Goal: Task Accomplishment & Management: Use online tool/utility

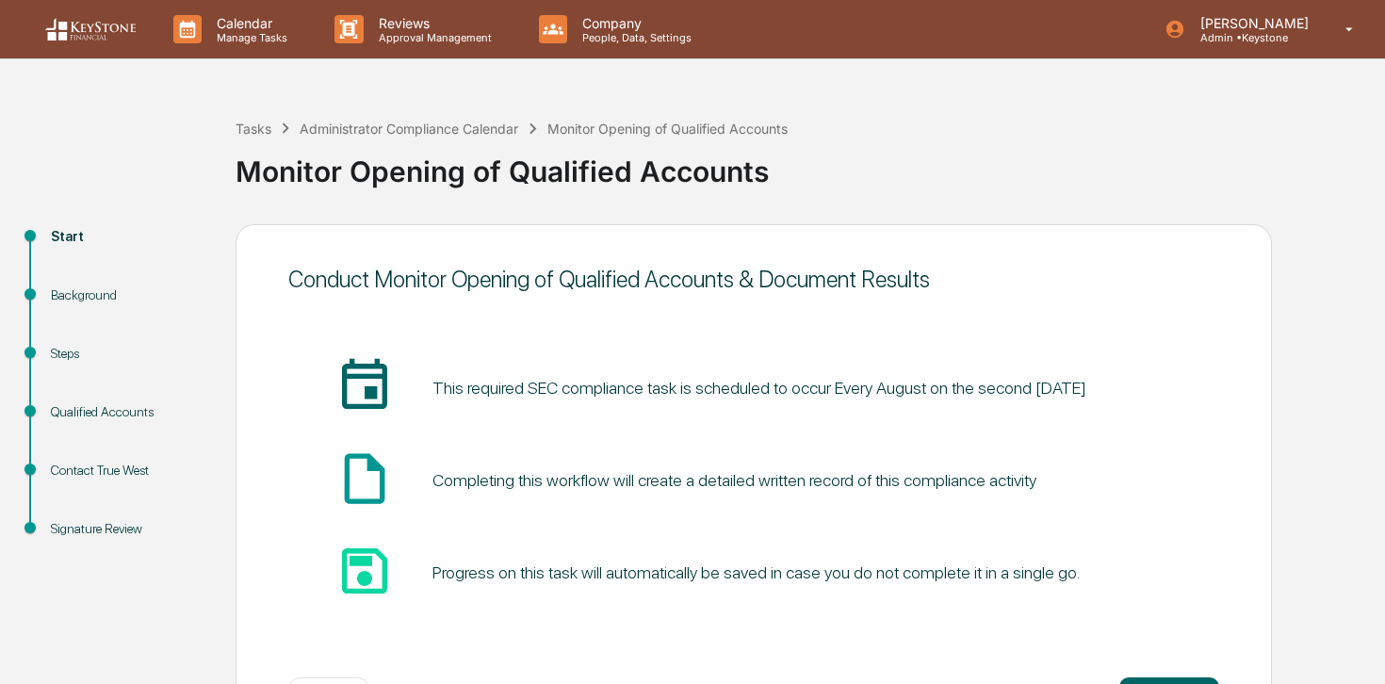
scroll to position [75, 0]
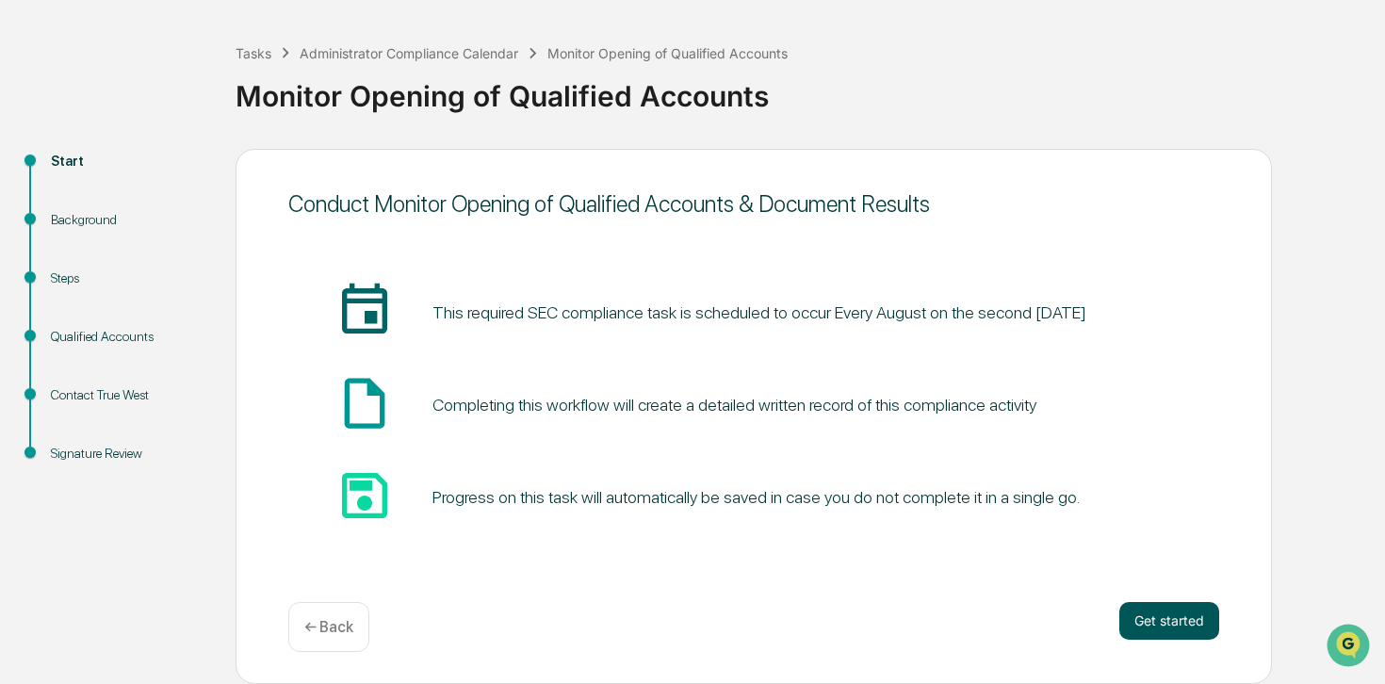
click at [1162, 615] on button "Get started" at bounding box center [1169, 621] width 100 height 38
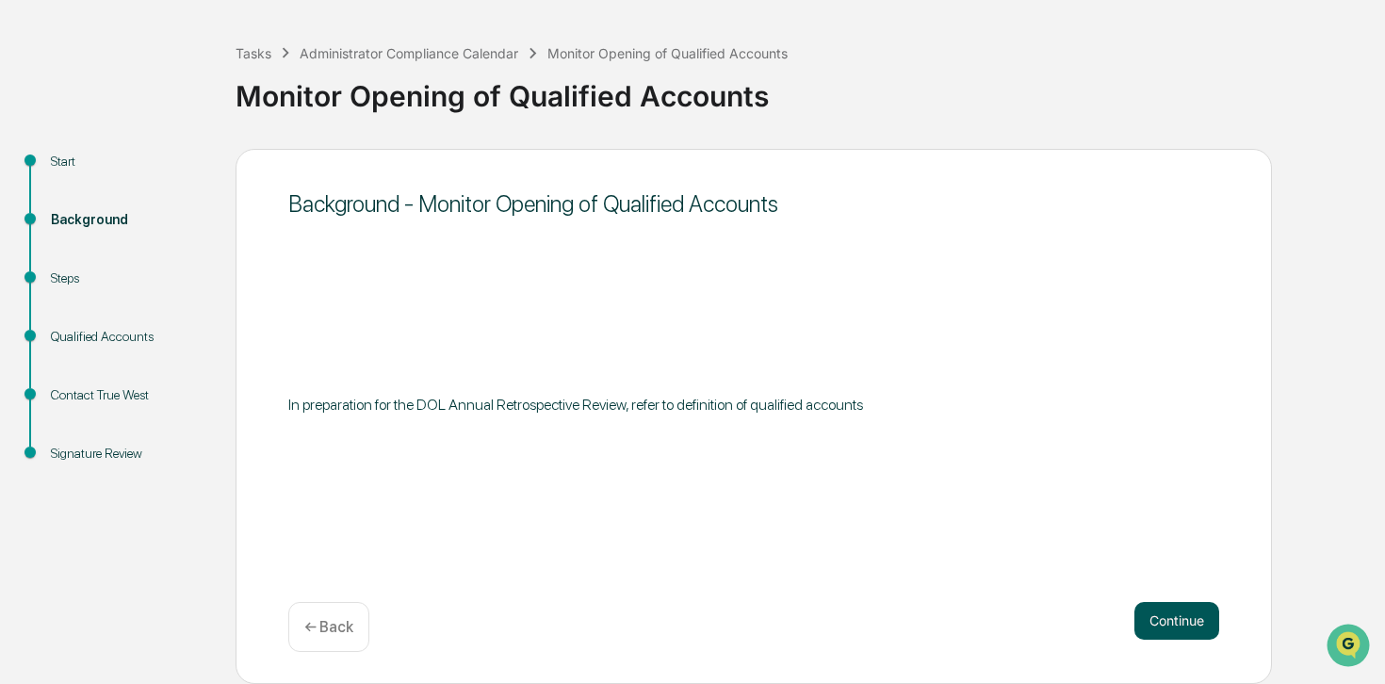
click at [1176, 631] on button "Continue" at bounding box center [1176, 621] width 85 height 38
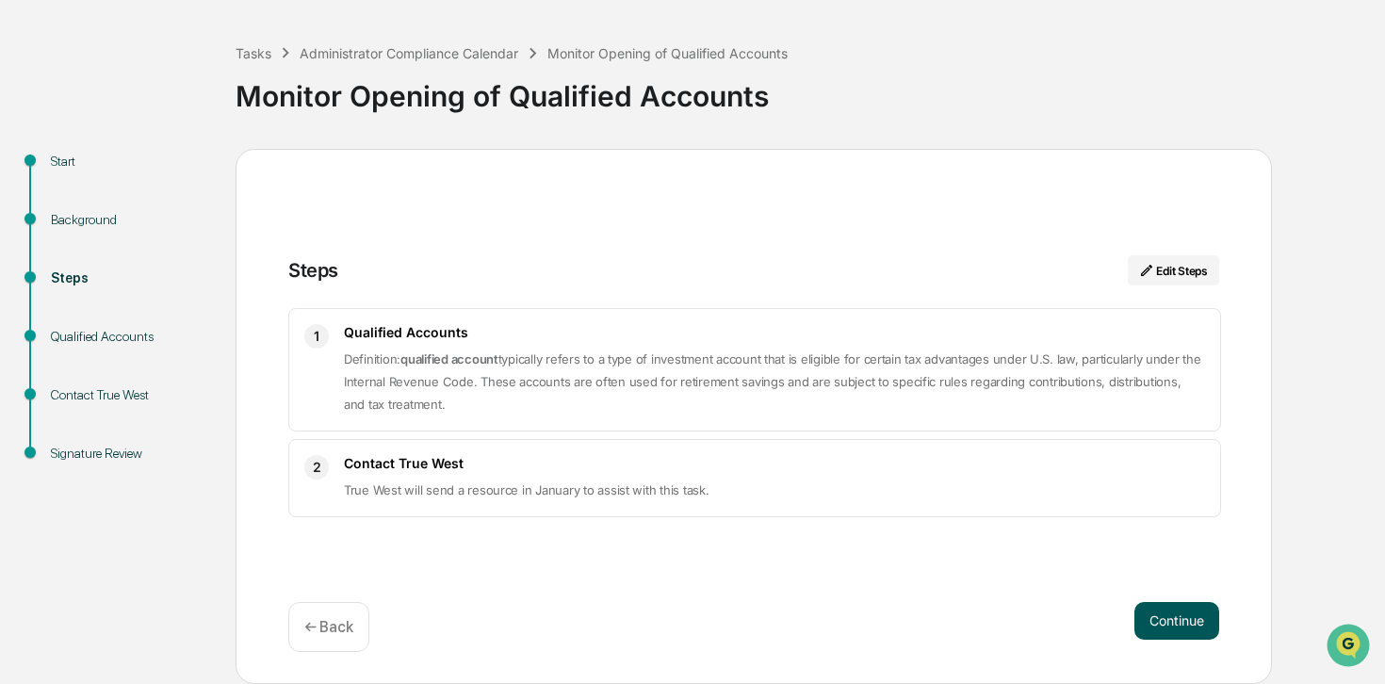
click at [1153, 615] on button "Continue" at bounding box center [1176, 621] width 85 height 38
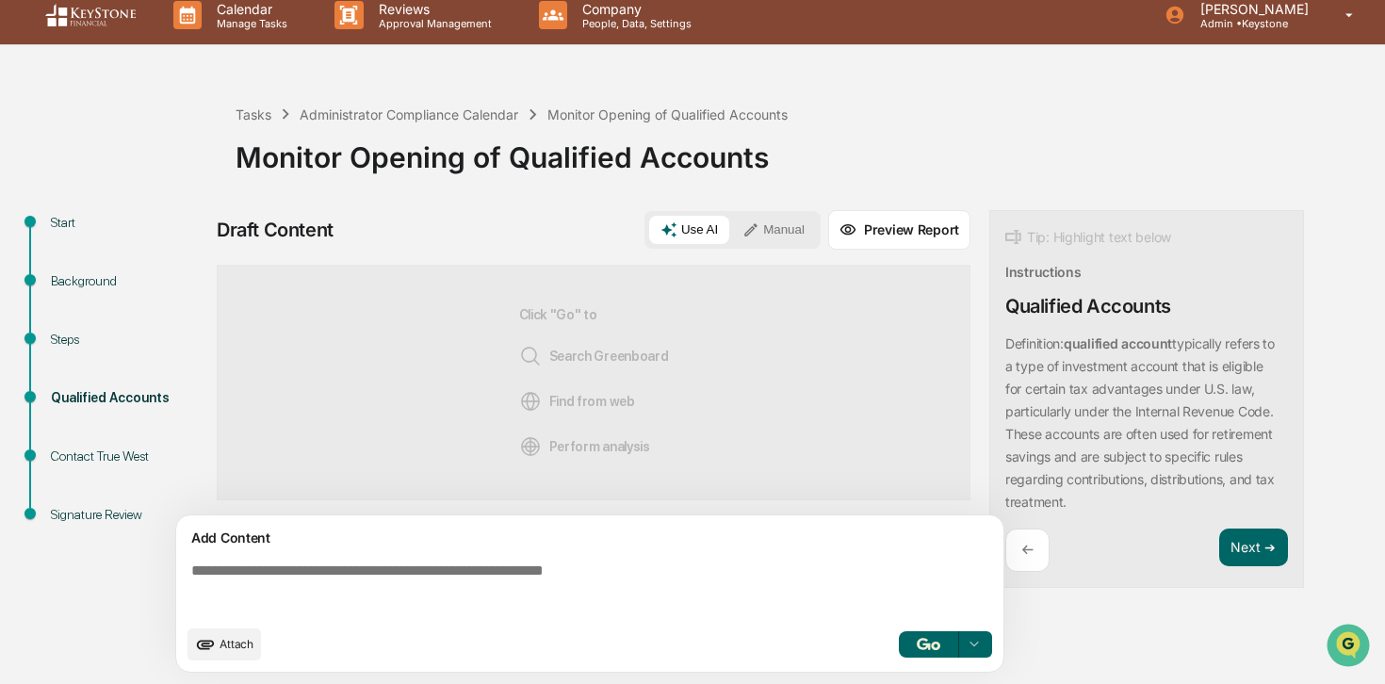
scroll to position [15, 0]
click at [67, 277] on div "Background" at bounding box center [128, 281] width 154 height 20
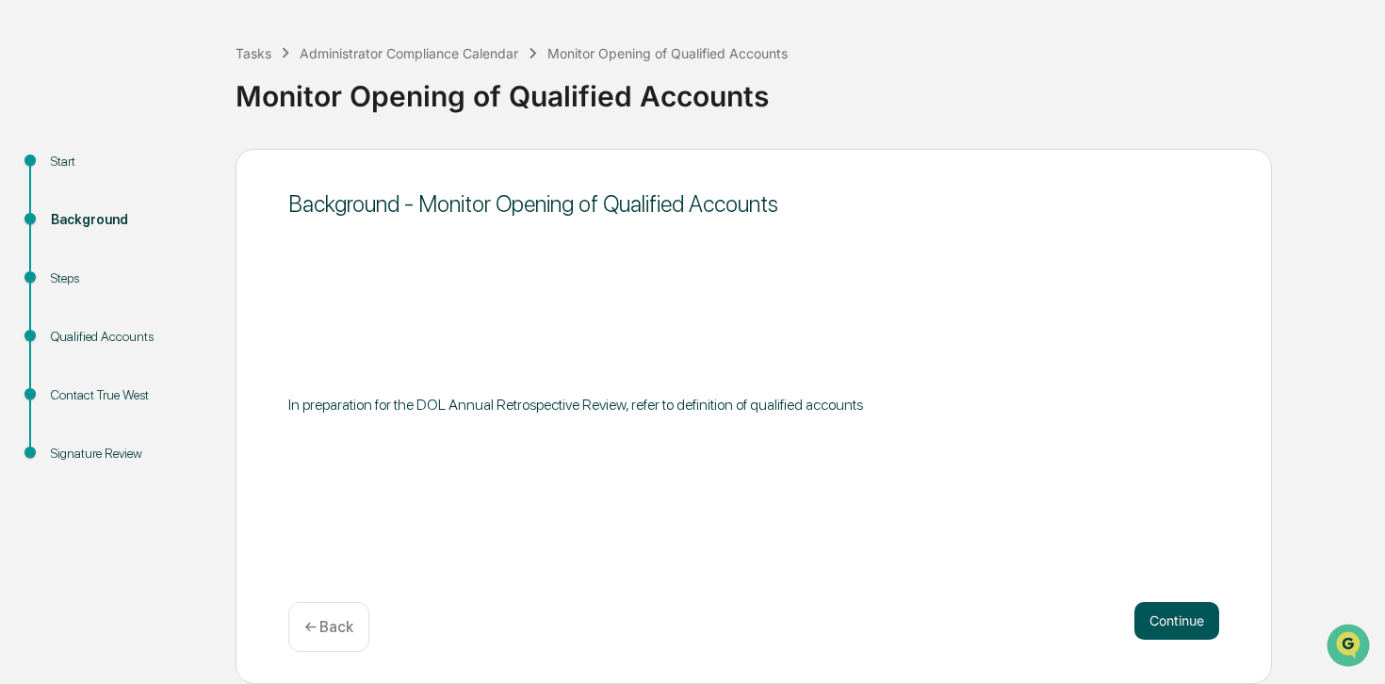
click at [1182, 626] on button "Continue" at bounding box center [1176, 621] width 85 height 38
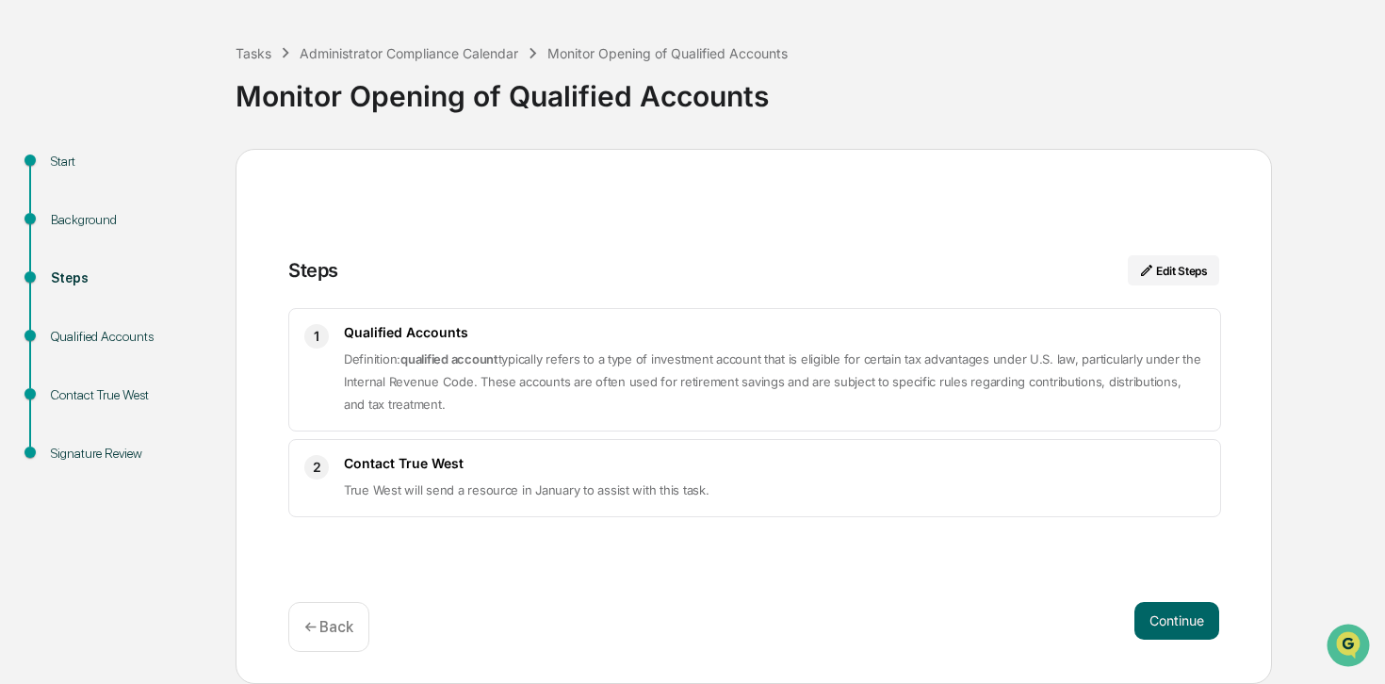
click at [1182, 626] on button "Continue" at bounding box center [1176, 621] width 85 height 38
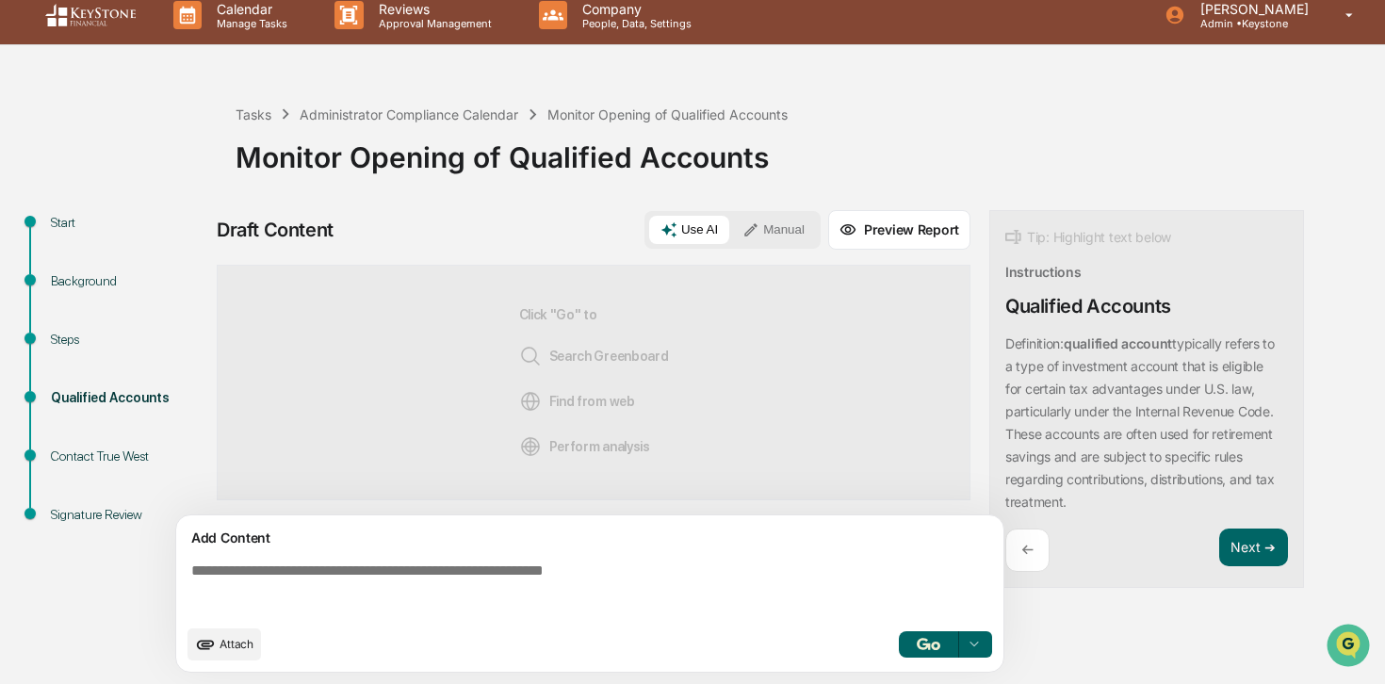
scroll to position [15, 0]
drag, startPoint x: 1070, startPoint y: 345, endPoint x: 1258, endPoint y: 355, distance: 187.7
click at [1258, 355] on div "Definition: qualified account typically refers to a type of investment account …" at bounding box center [1146, 423] width 283 height 181
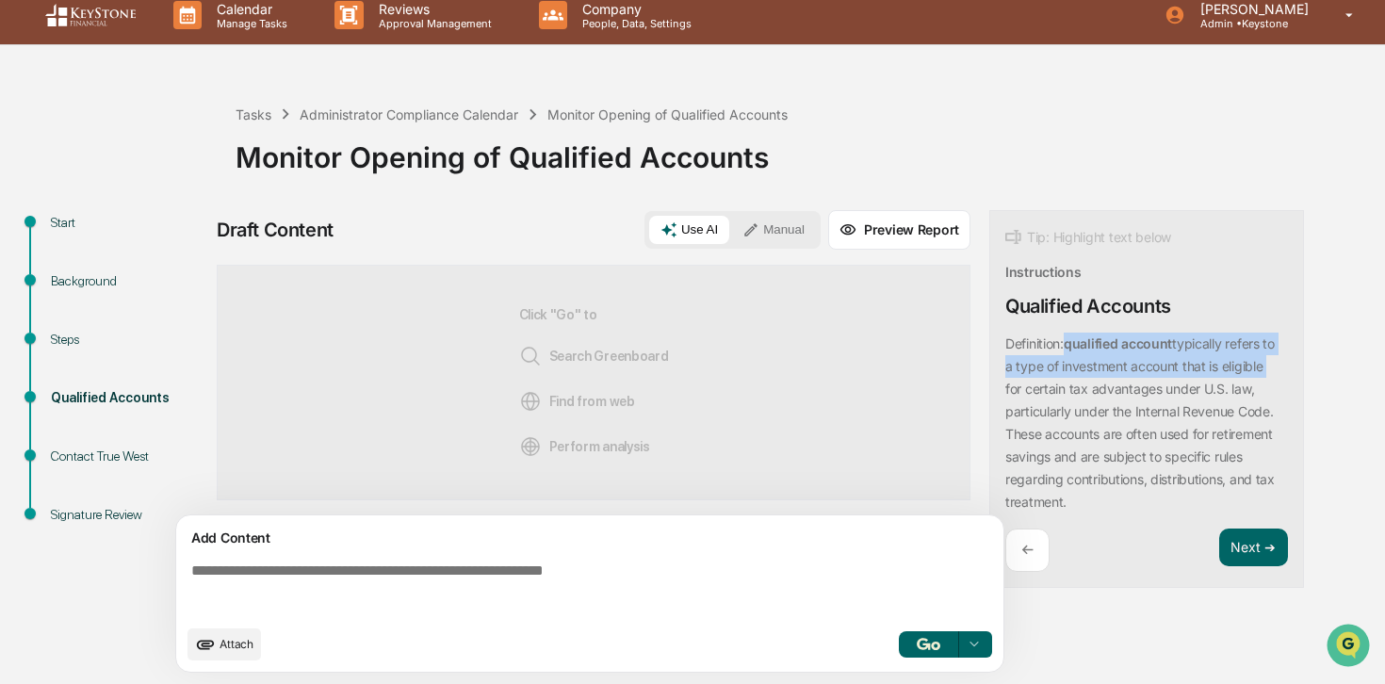
drag, startPoint x: 1068, startPoint y: 347, endPoint x: 1321, endPoint y: 367, distance: 253.3
click at [1321, 367] on div "Start Background Steps Qualified Accounts Contact True West Signature Review Dr…" at bounding box center [692, 447] width 1366 height 474
click at [1248, 533] on button "Next ➔" at bounding box center [1253, 547] width 69 height 39
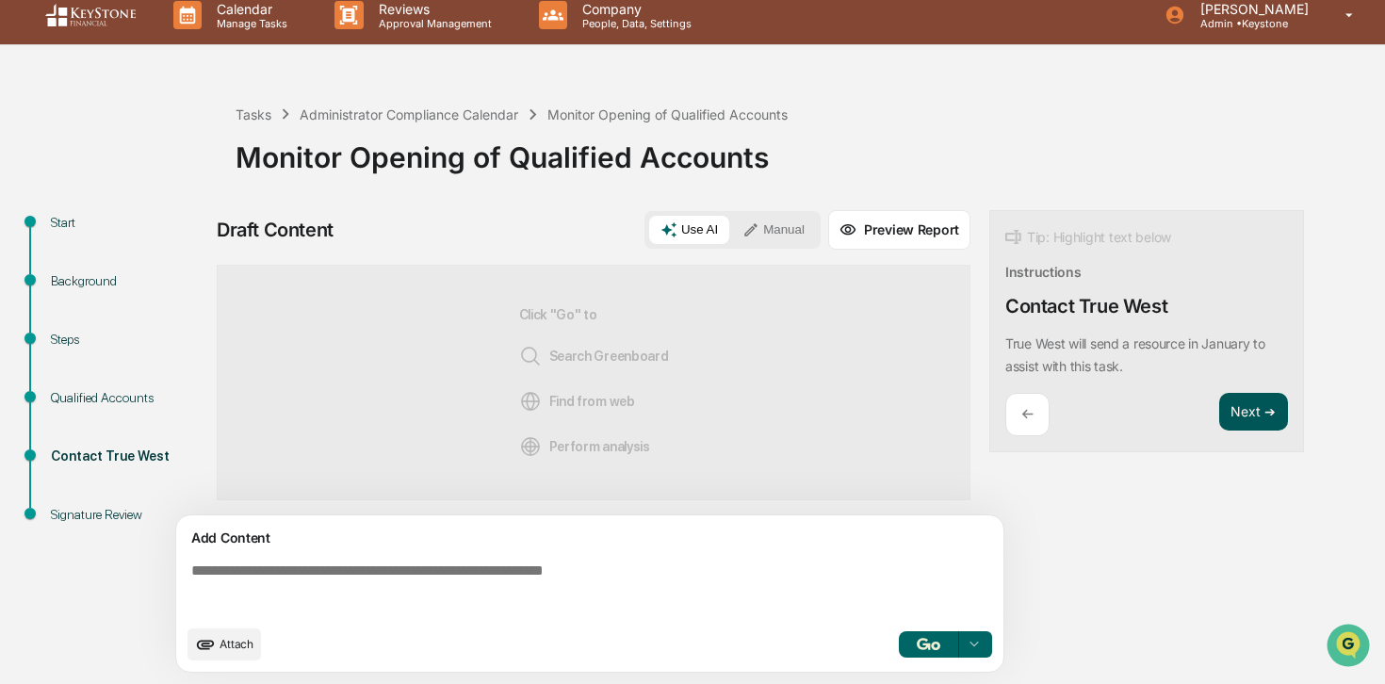
click at [1248, 417] on button "Next ➔" at bounding box center [1253, 412] width 69 height 39
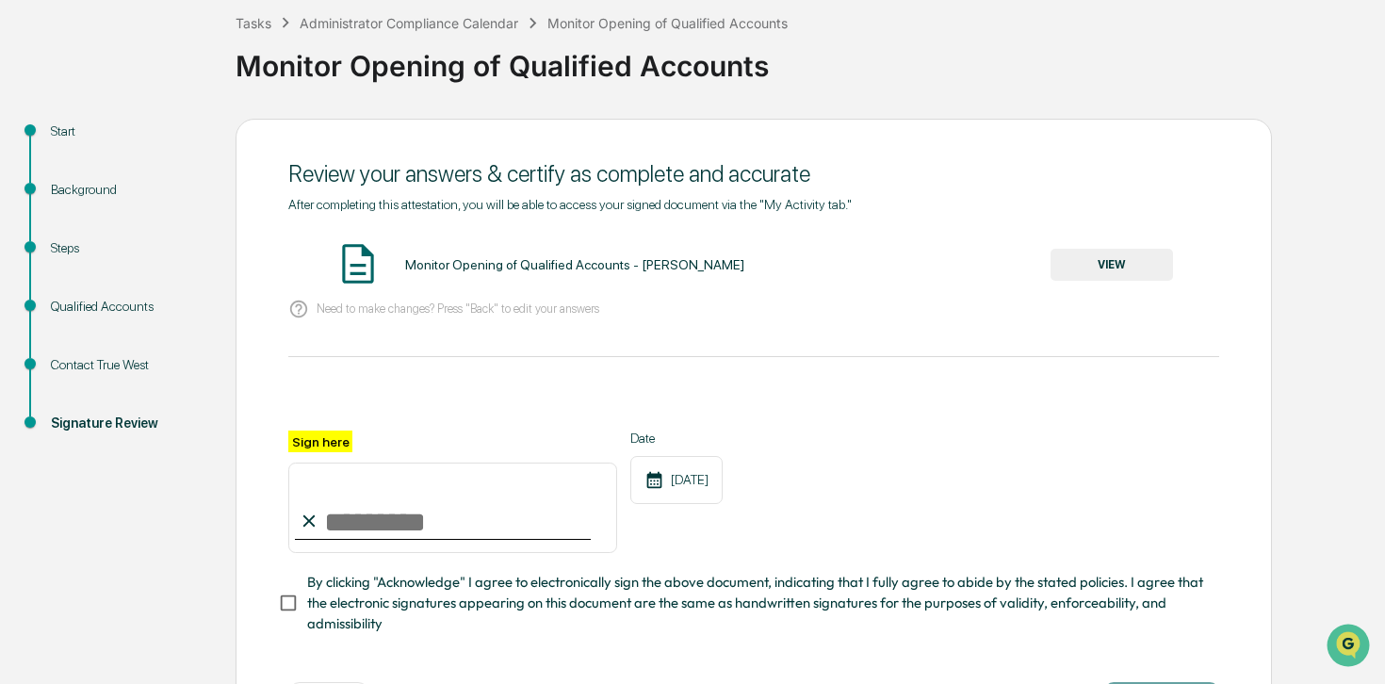
scroll to position [184, 0]
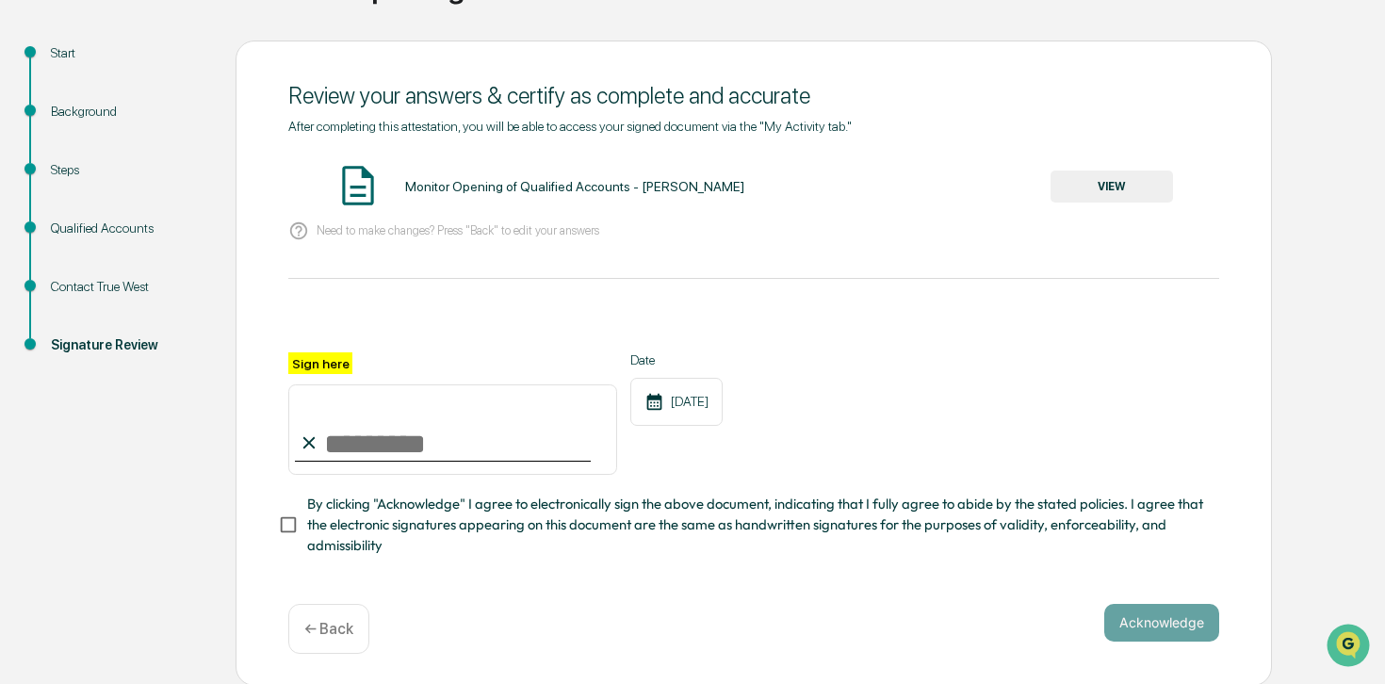
click at [458, 422] on input "Sign here" at bounding box center [452, 429] width 329 height 90
type input "**********"
click at [409, 509] on span "By clicking "Acknowledge" I agree to electronically sign the above document, in…" at bounding box center [755, 525] width 897 height 63
click at [1116, 186] on button "VIEW" at bounding box center [1111, 186] width 122 height 32
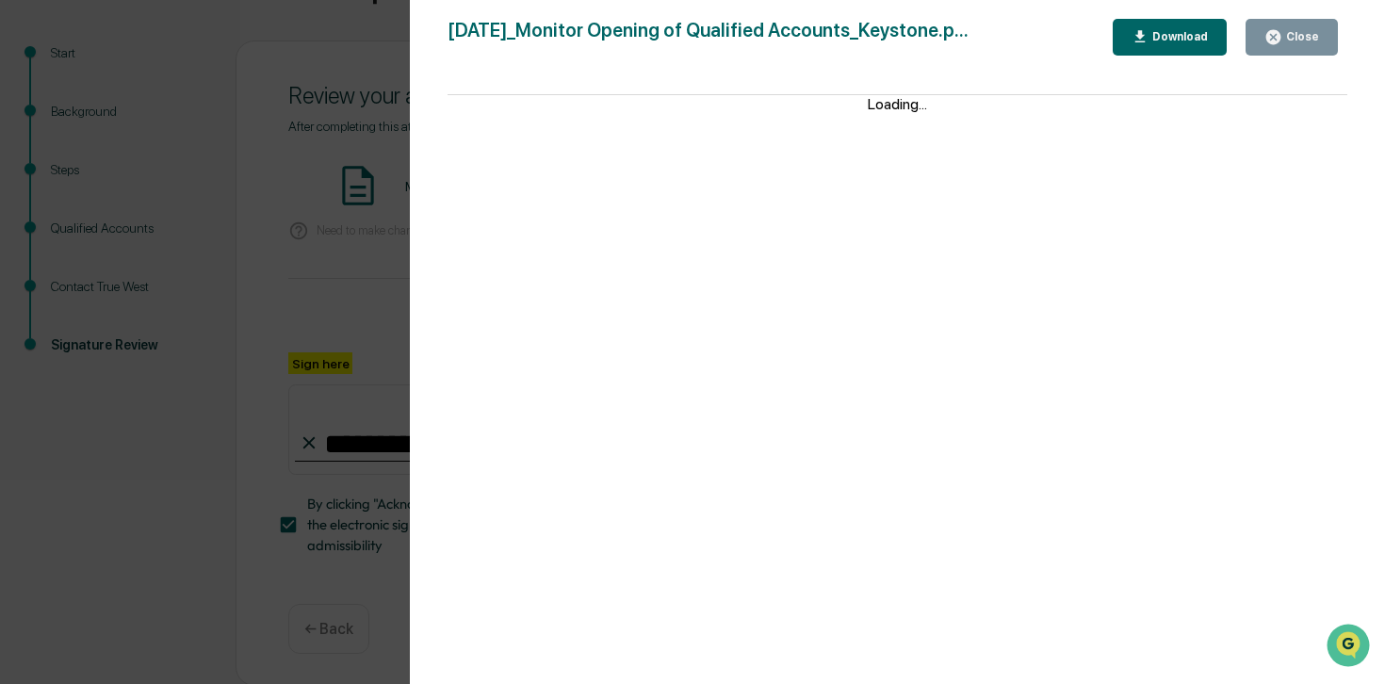
click at [1303, 48] on button "Close" at bounding box center [1291, 37] width 92 height 37
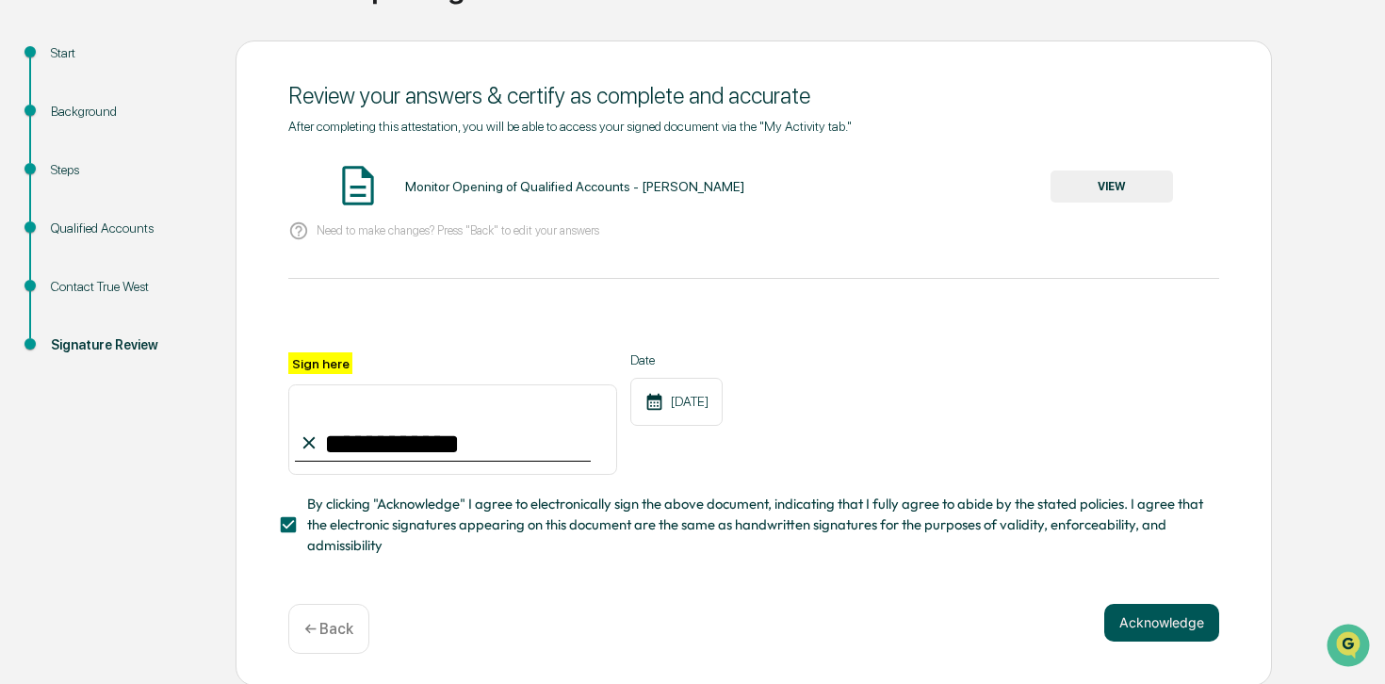
click at [1138, 615] on button "Acknowledge" at bounding box center [1161, 623] width 115 height 38
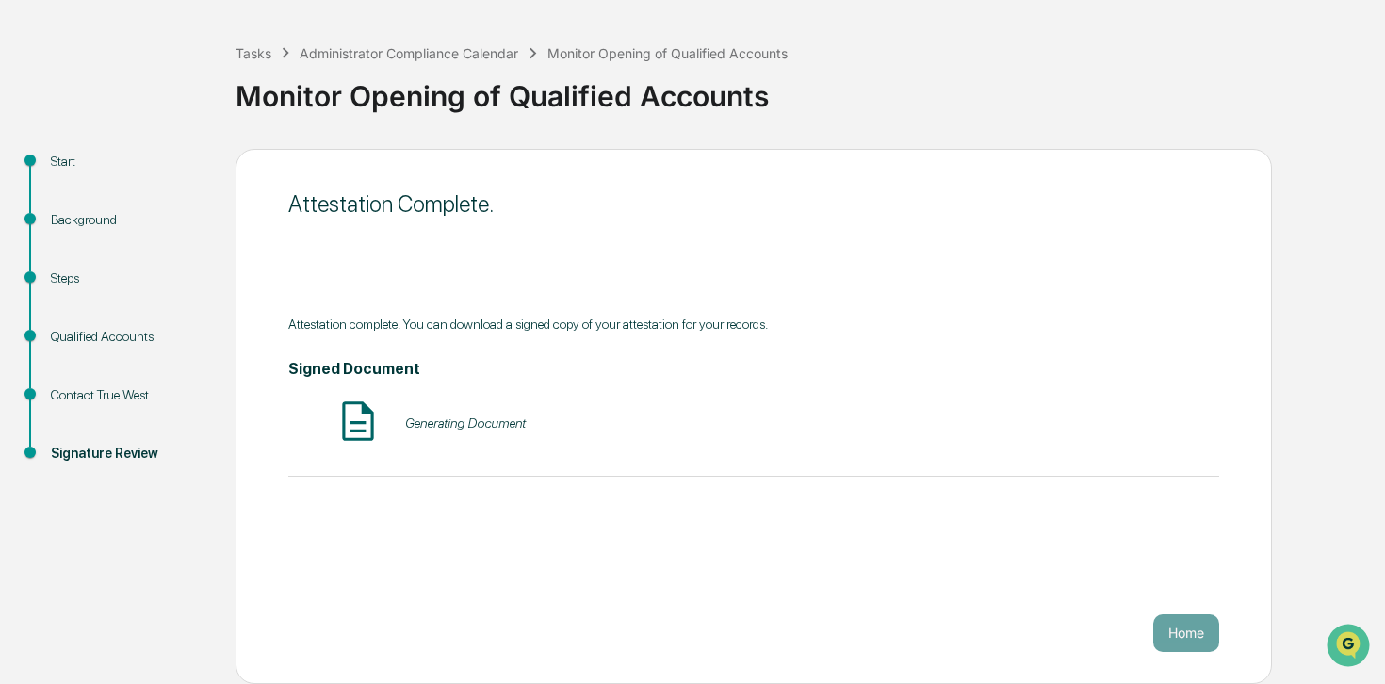
scroll to position [75, 0]
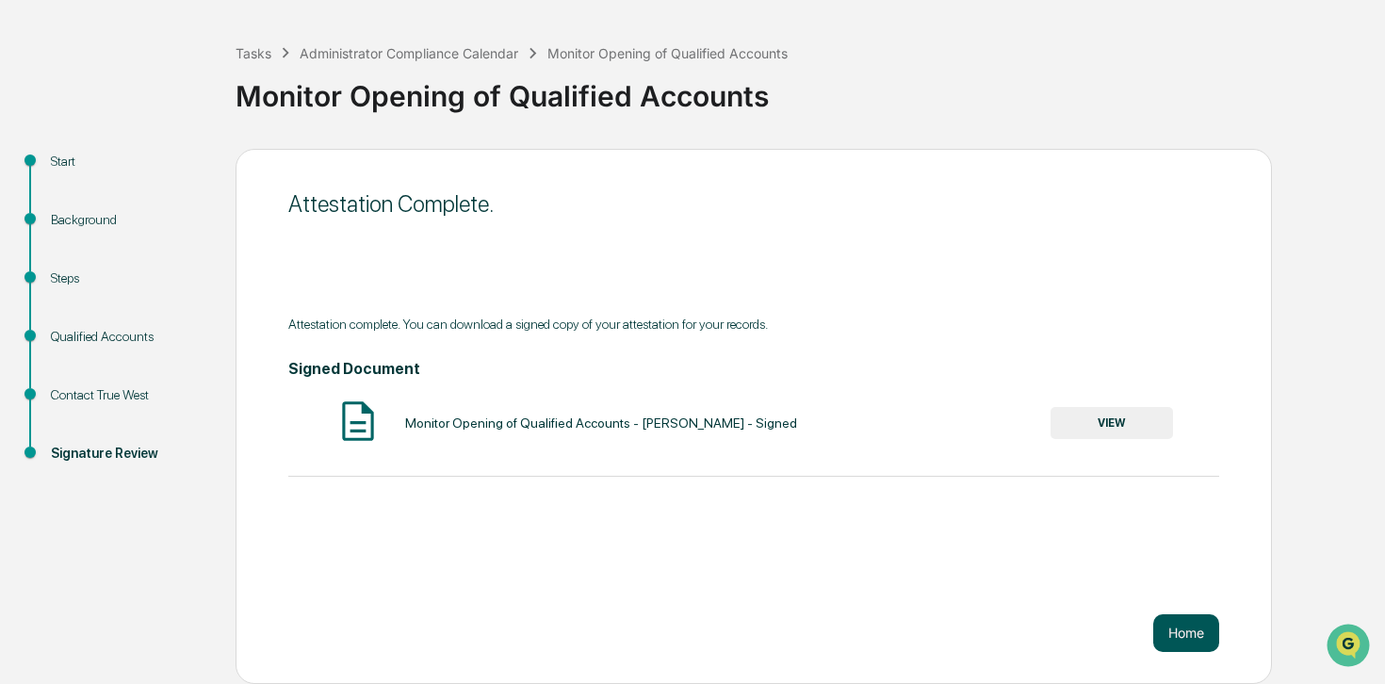
click at [1196, 638] on button "Home" at bounding box center [1186, 633] width 66 height 38
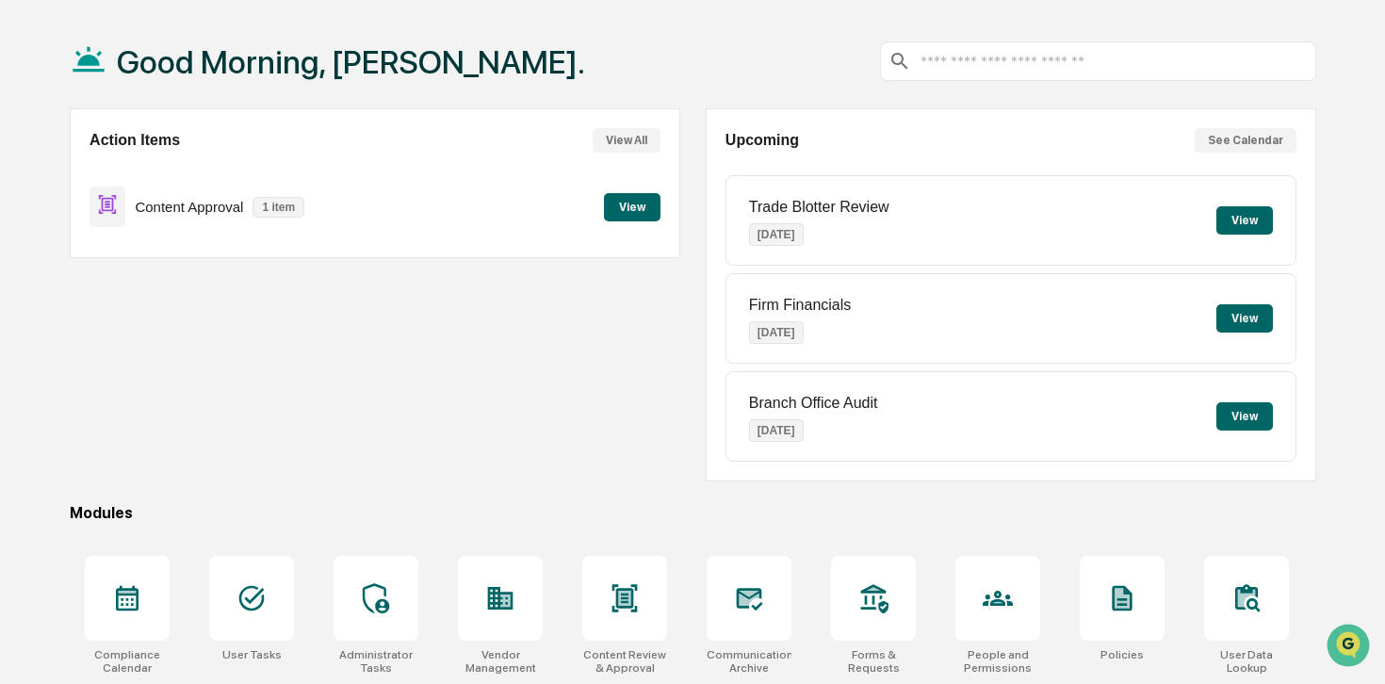
click at [619, 202] on button "View" at bounding box center [632, 207] width 57 height 28
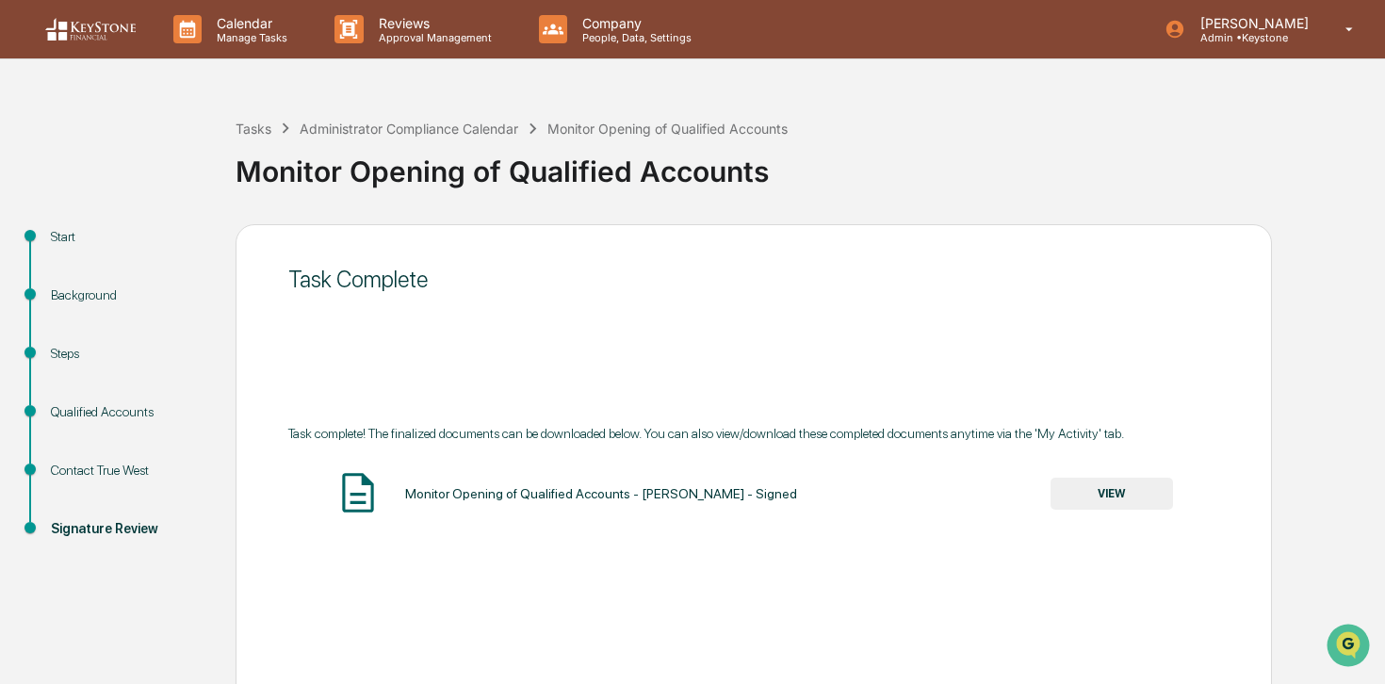
click at [1113, 492] on button "VIEW" at bounding box center [1111, 494] width 122 height 32
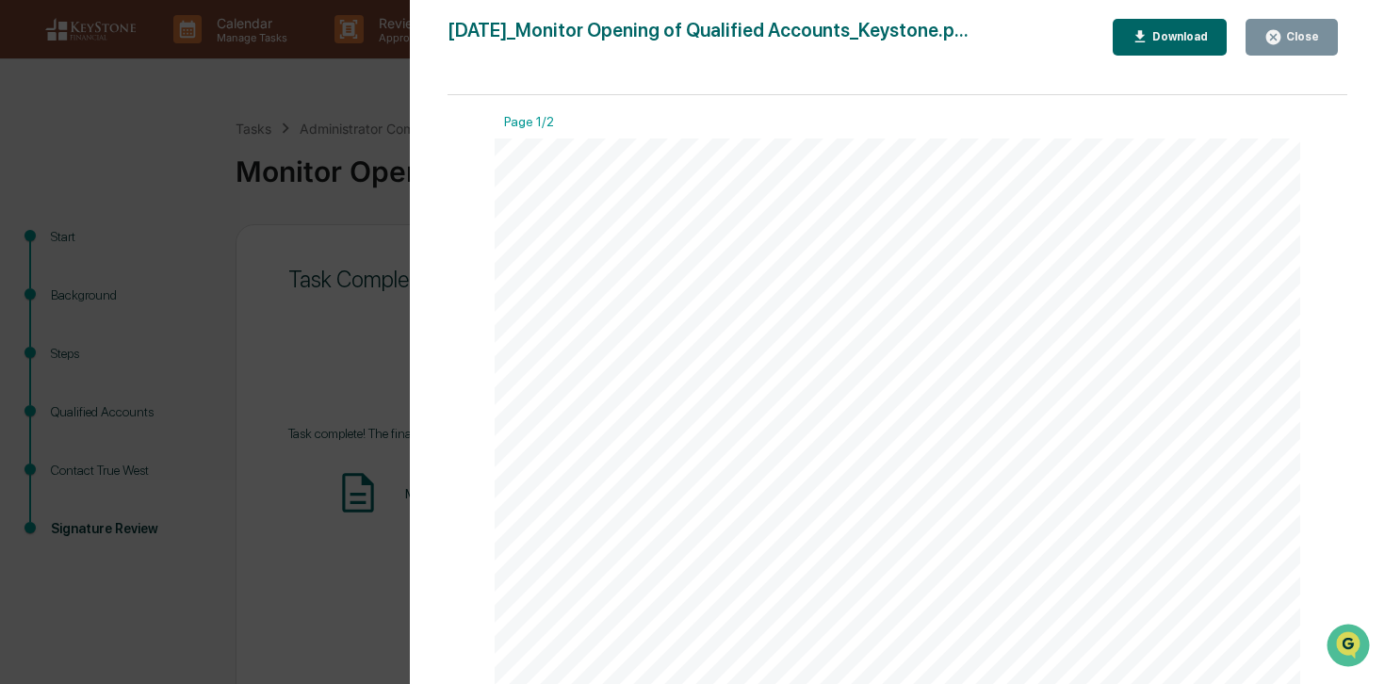
click at [1307, 25] on button "Close" at bounding box center [1291, 37] width 92 height 37
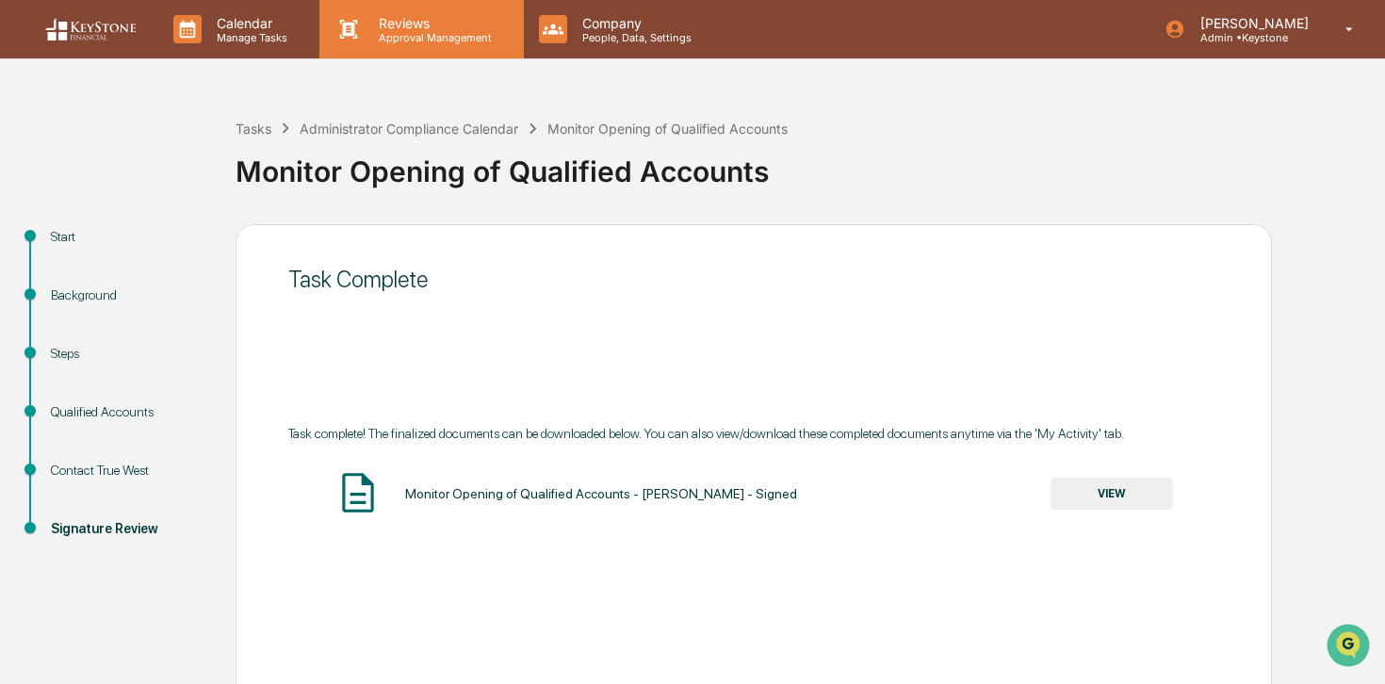
click at [434, 46] on div "Reviews Approval Management" at bounding box center [420, 29] width 203 height 58
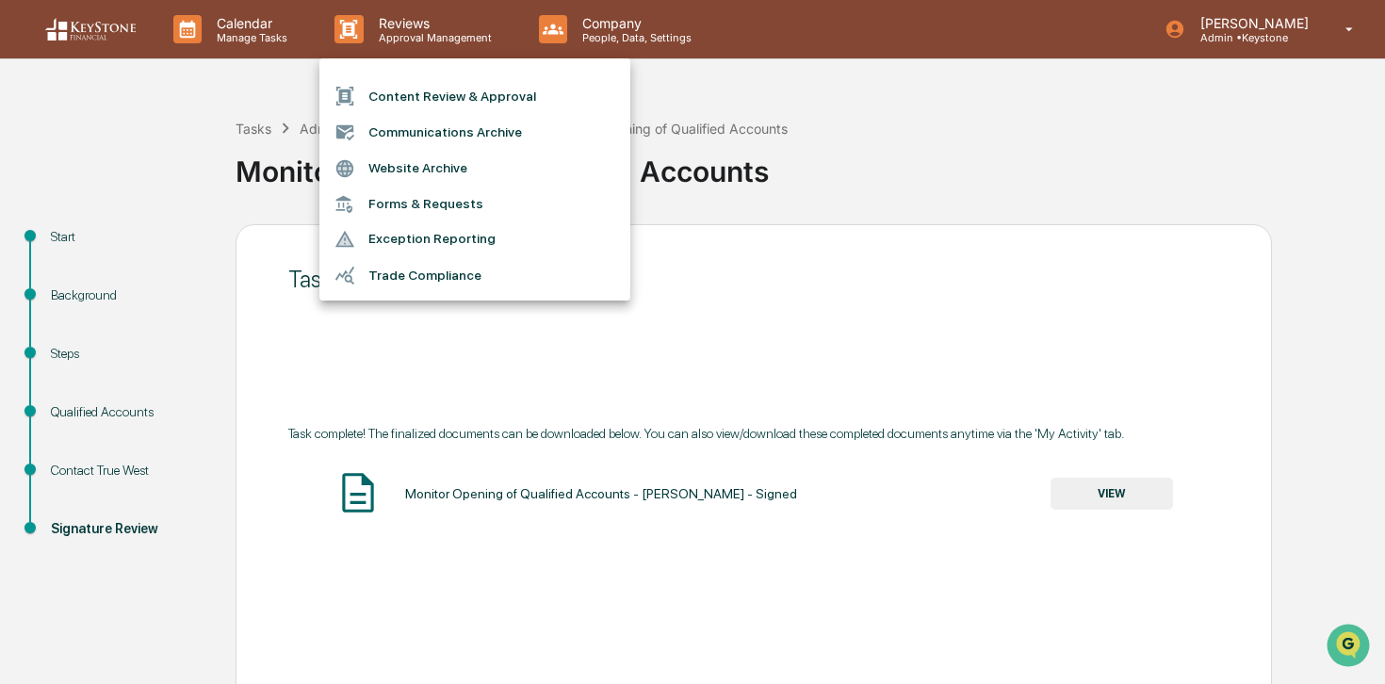
click at [446, 99] on li "Content Review & Approval" at bounding box center [474, 96] width 311 height 36
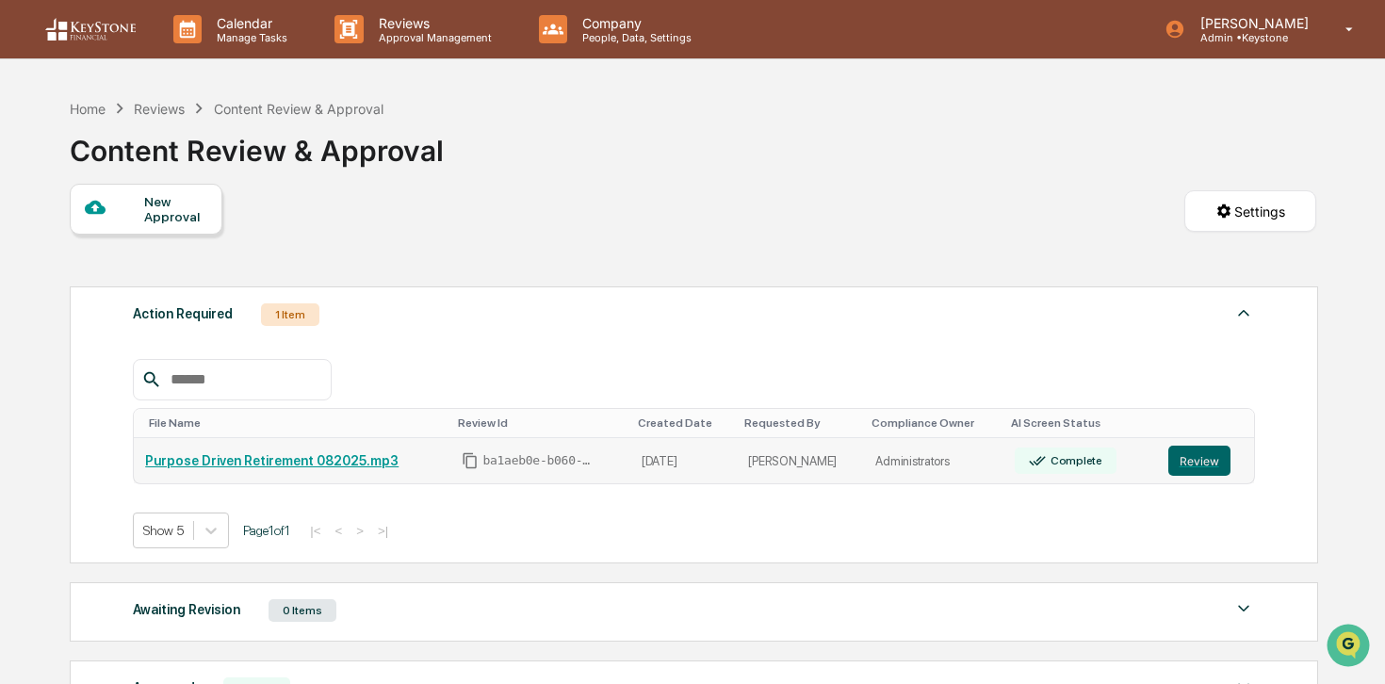
click at [333, 455] on link "Purpose Driven Retirement 082025.mp3" at bounding box center [271, 460] width 253 height 15
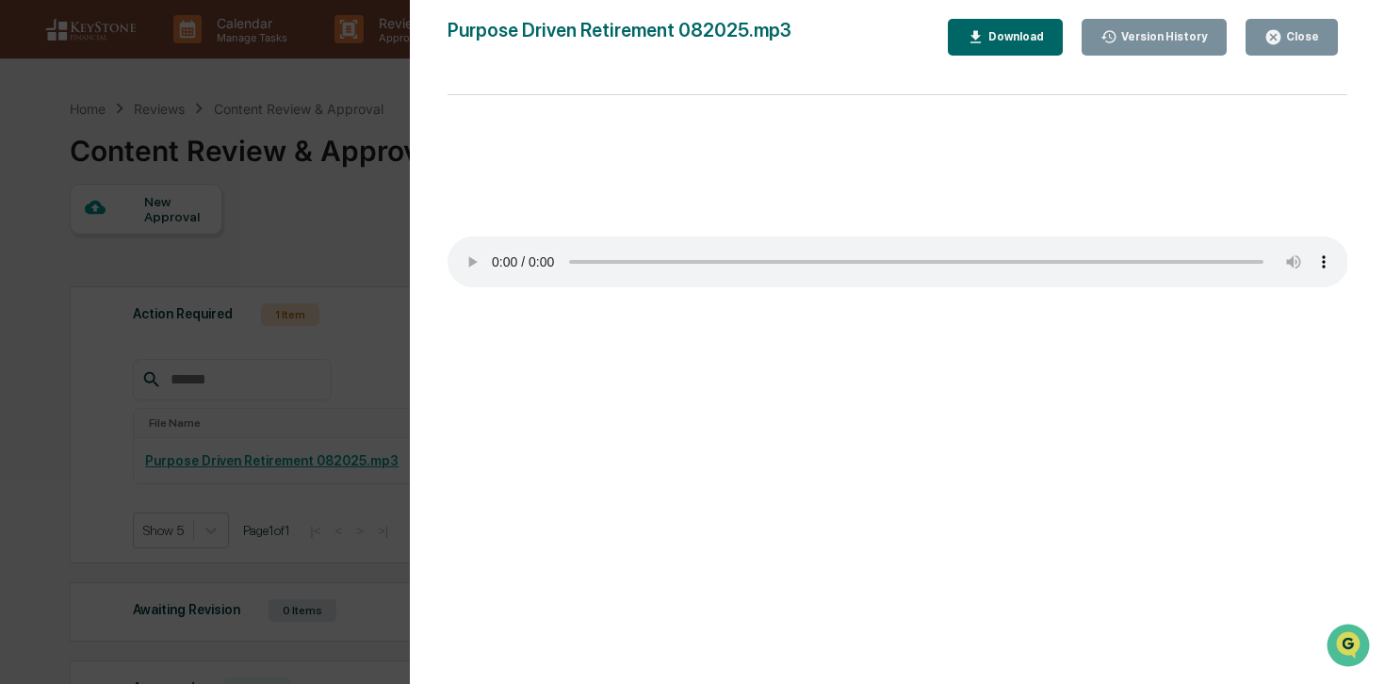
click at [1272, 42] on icon "button" at bounding box center [1273, 37] width 14 height 14
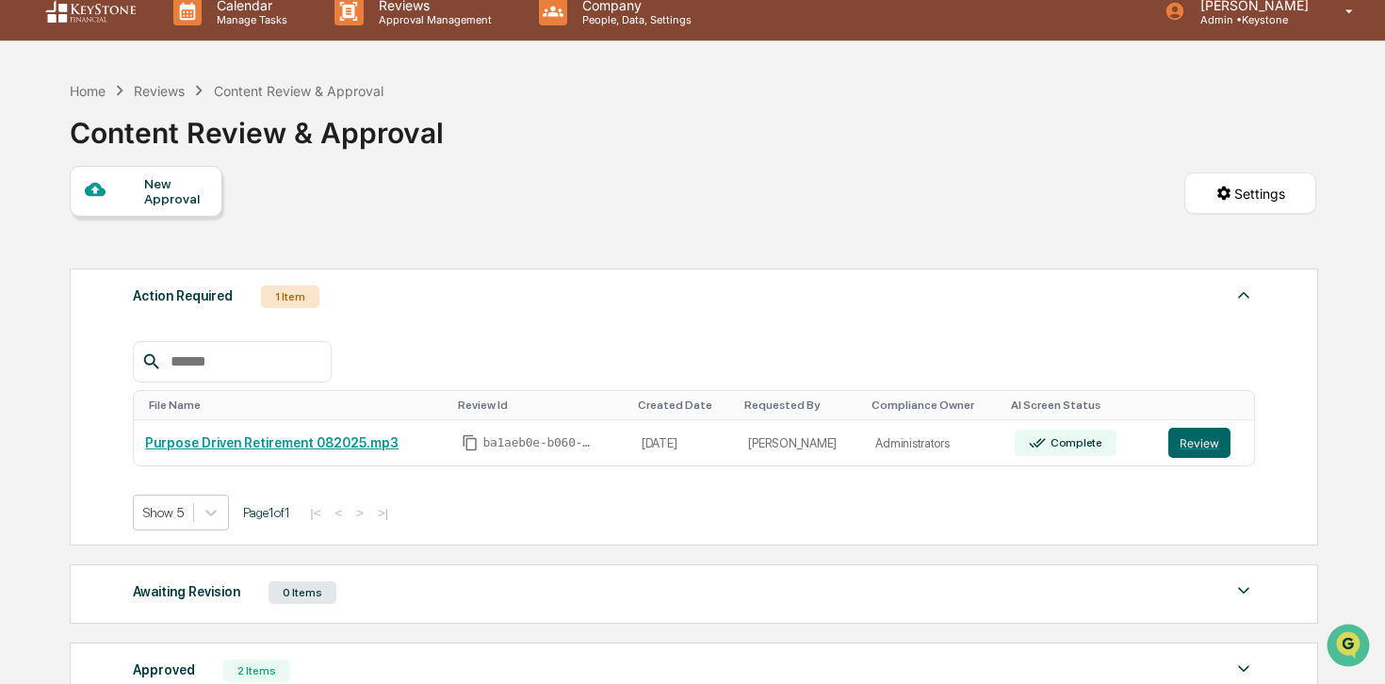
scroll to position [23, 0]
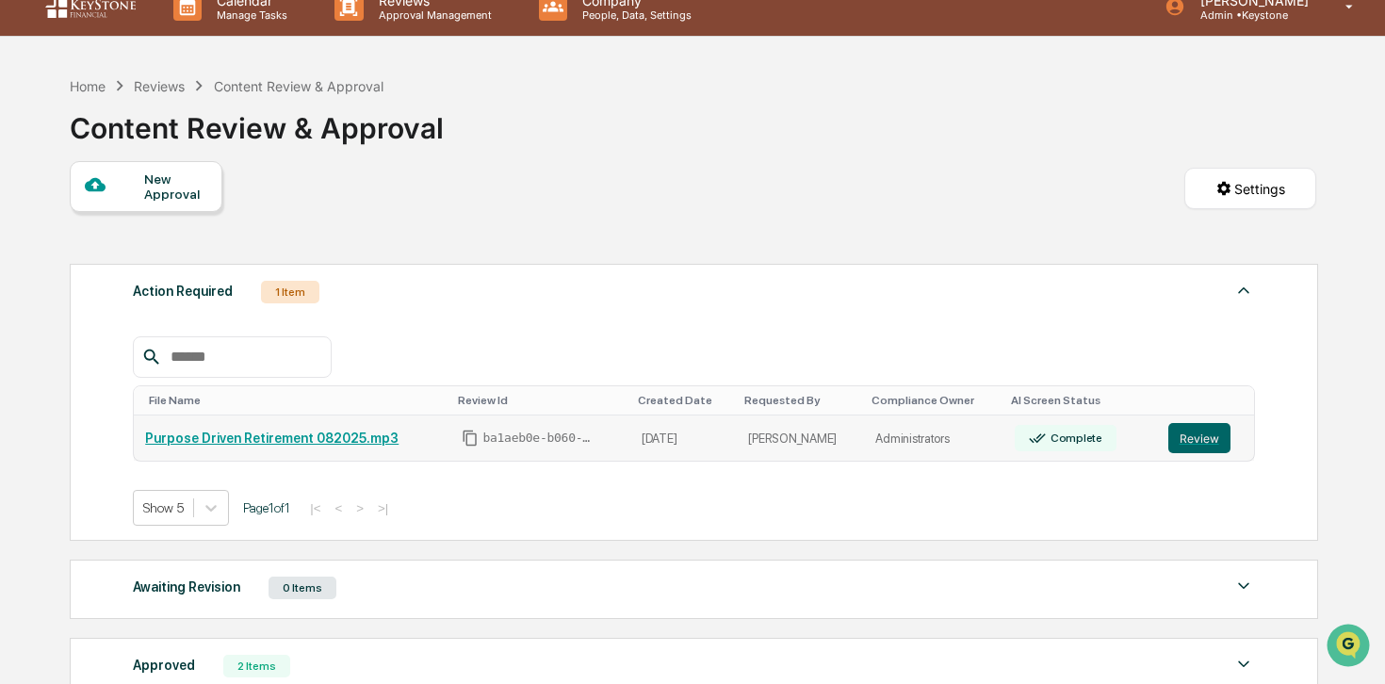
click at [321, 439] on link "Purpose Driven Retirement 082025.mp3" at bounding box center [271, 437] width 253 height 15
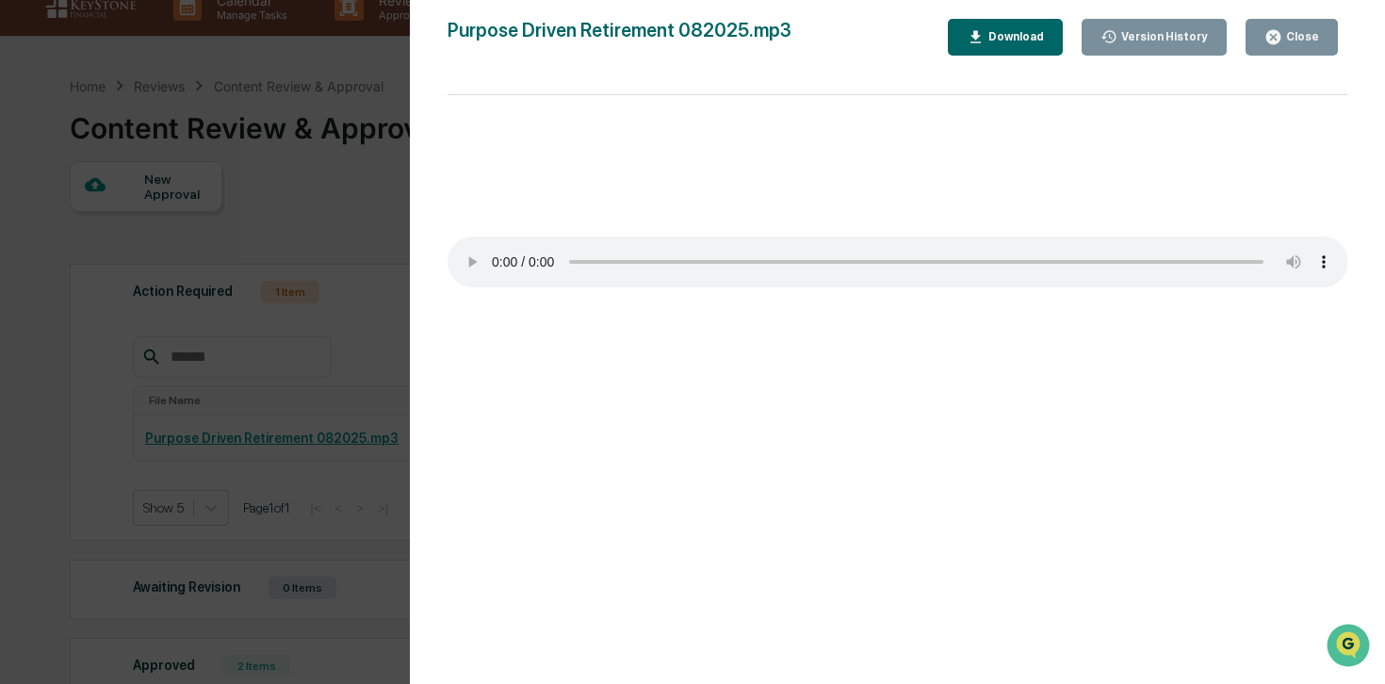
click at [1317, 35] on div "Close" at bounding box center [1300, 36] width 37 height 13
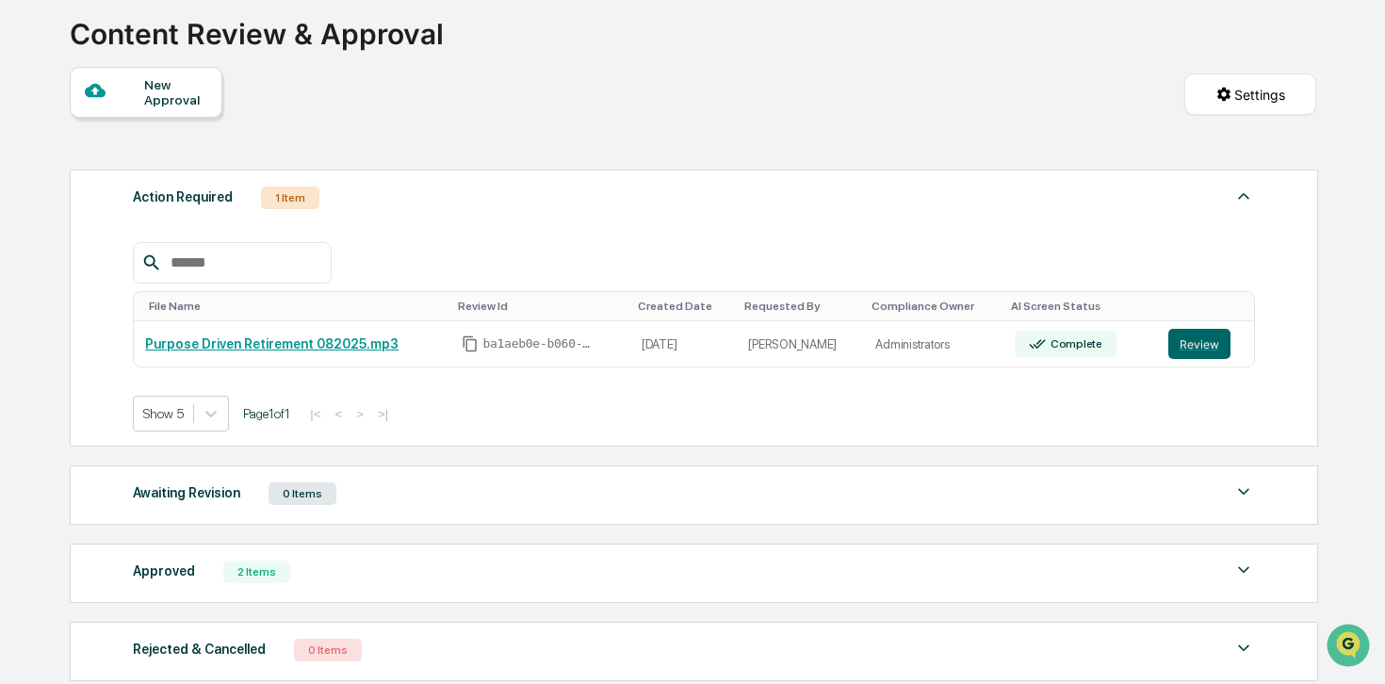
scroll to position [107, 0]
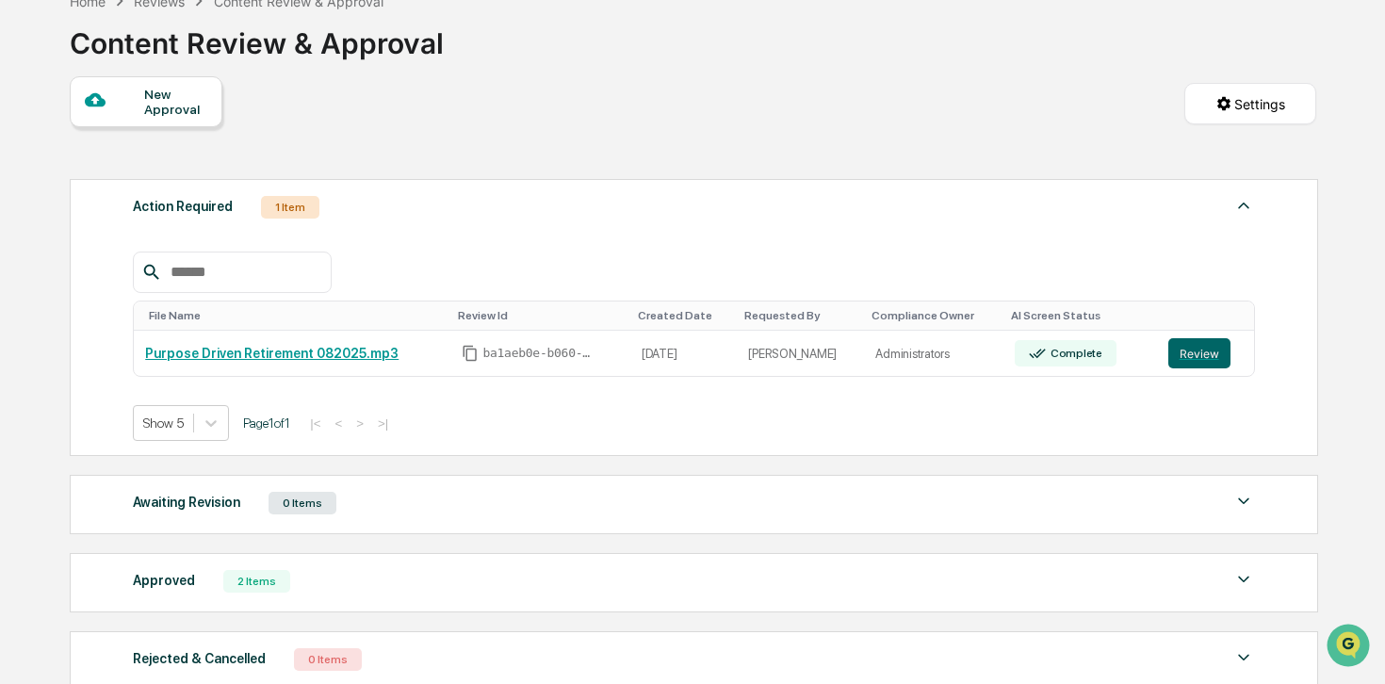
click at [351, 314] on div "File Name" at bounding box center [296, 315] width 294 height 13
click at [1187, 355] on button "Review" at bounding box center [1199, 353] width 62 height 30
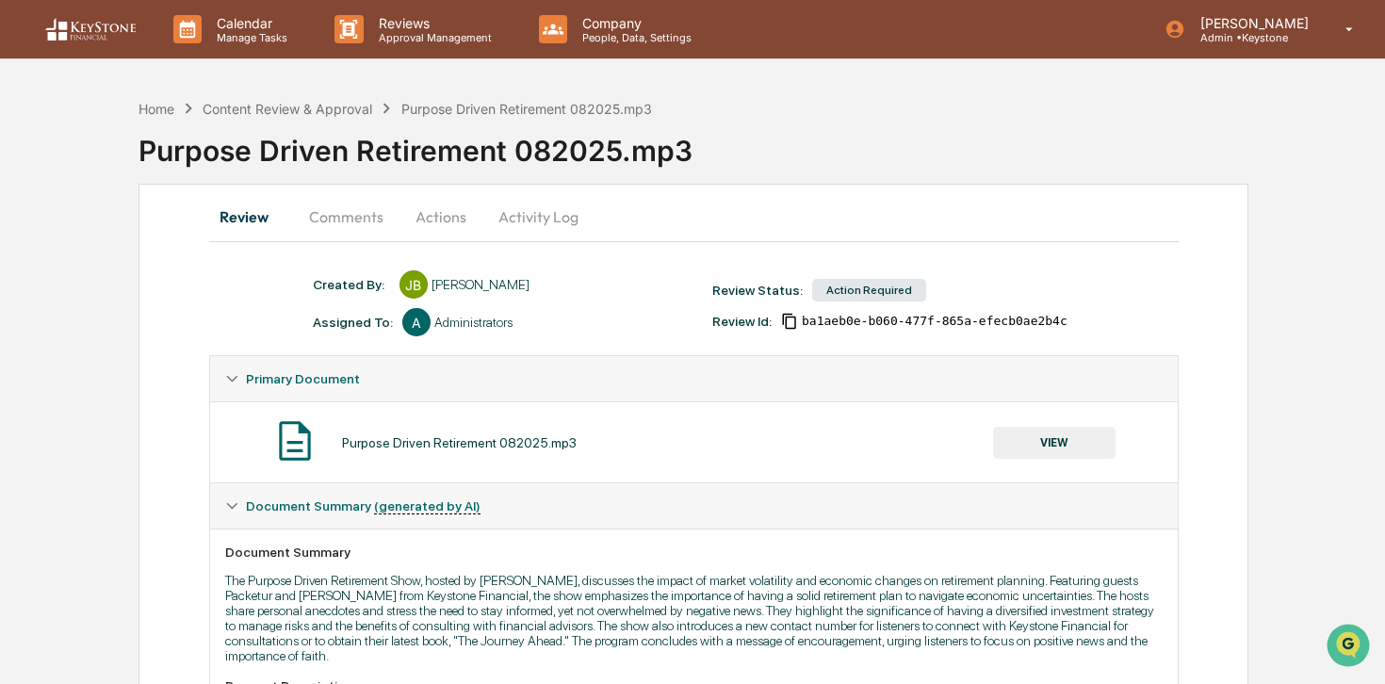
click at [515, 218] on button "Activity Log" at bounding box center [538, 216] width 110 height 45
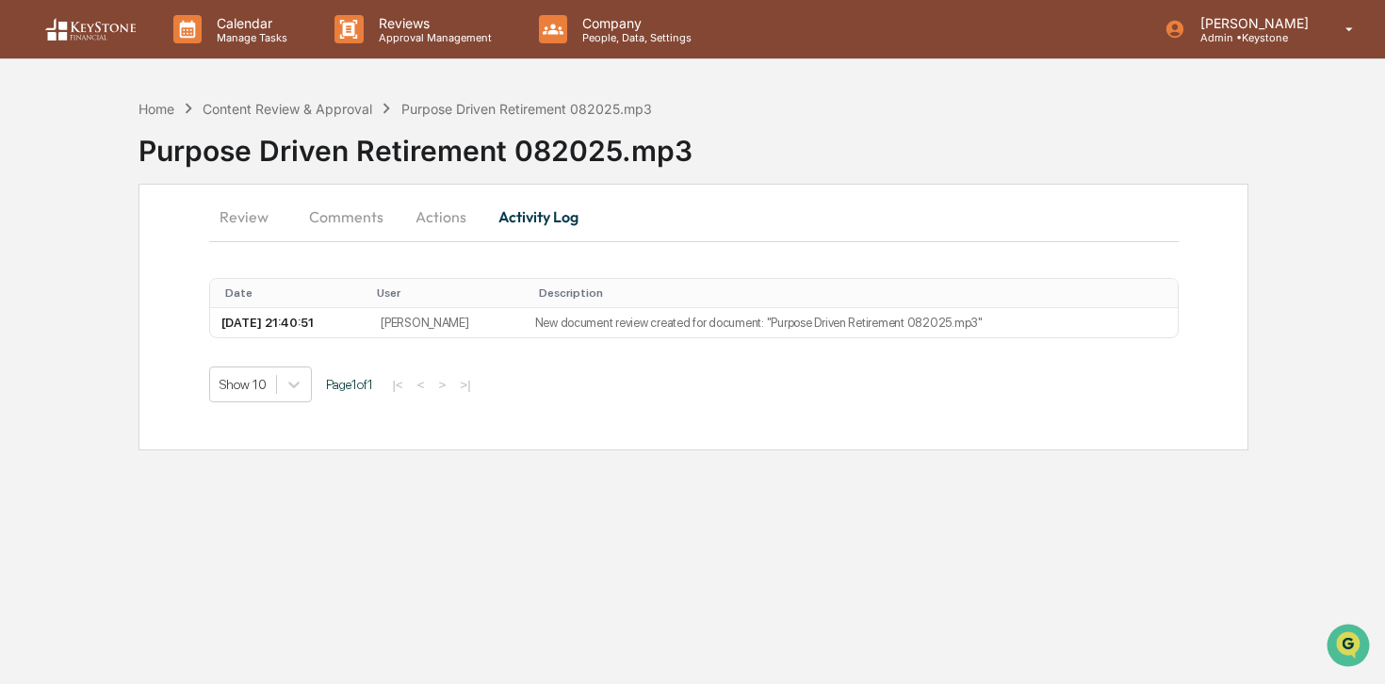
click at [414, 219] on button "Actions" at bounding box center [440, 216] width 85 height 45
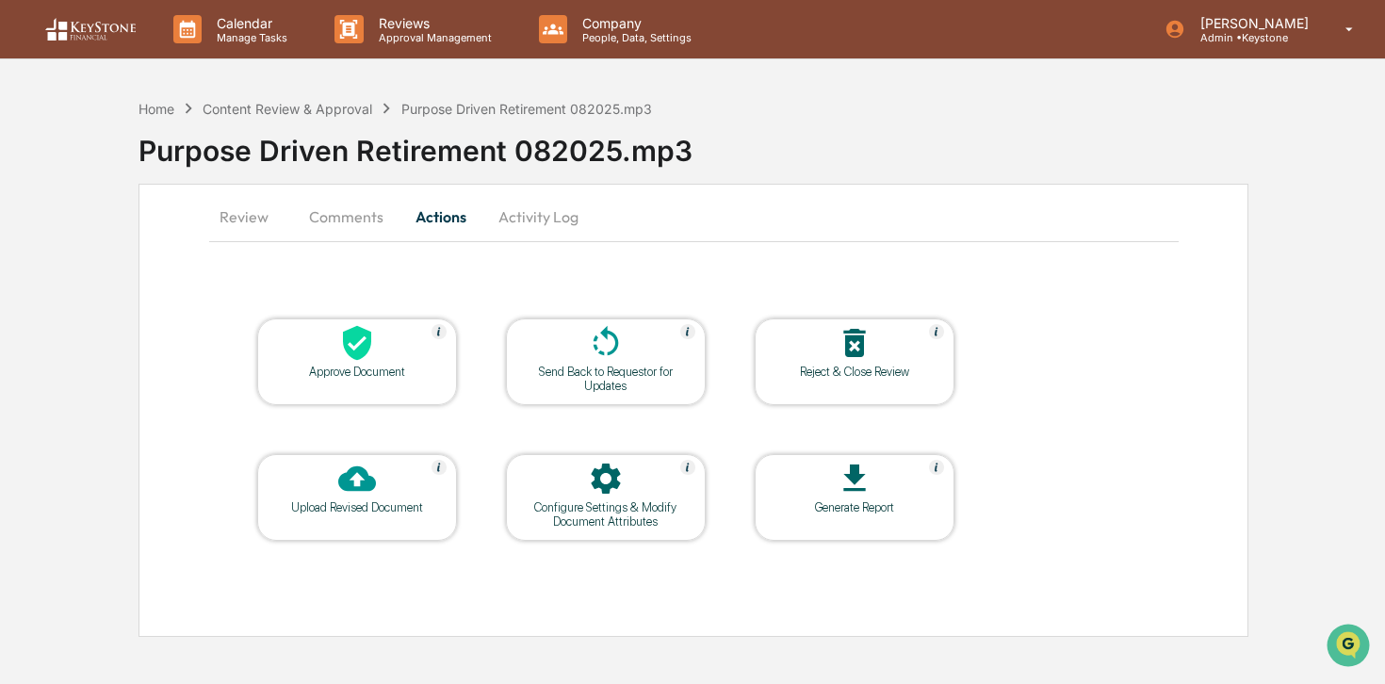
click at [336, 479] on div at bounding box center [357, 480] width 188 height 41
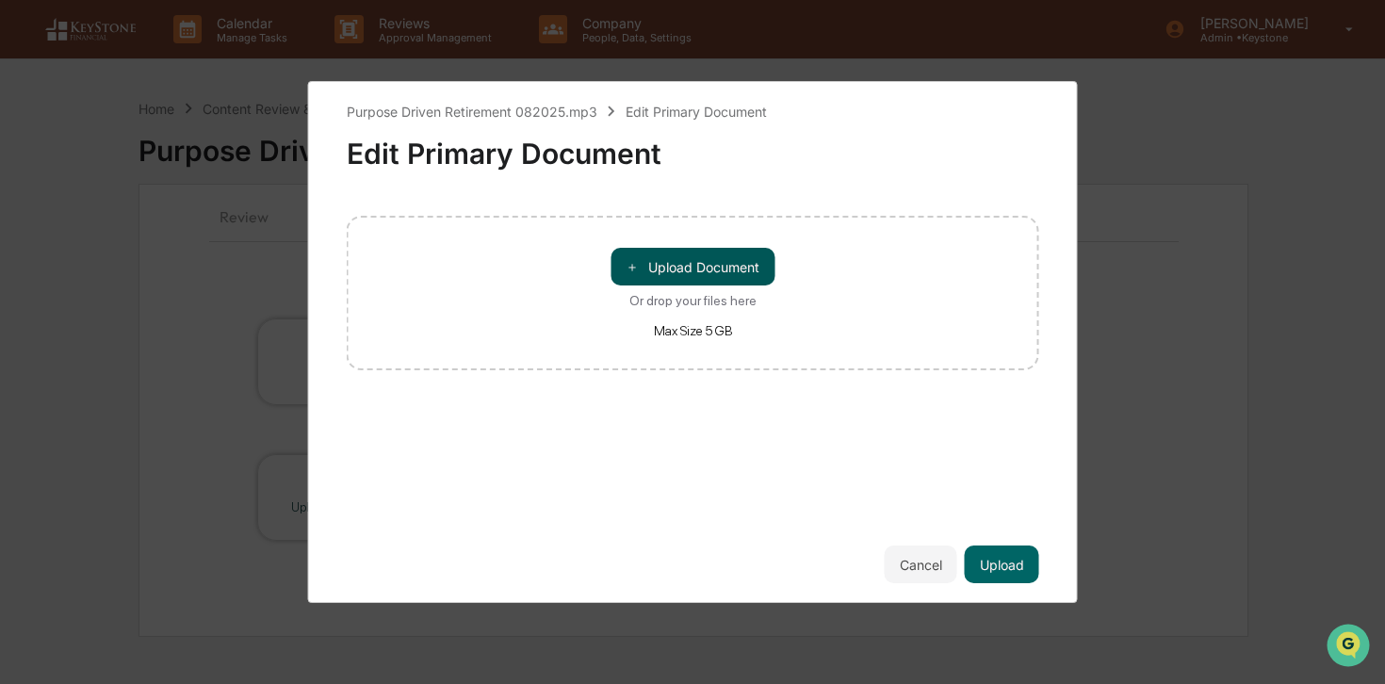
click at [669, 268] on button "＋ Upload Document" at bounding box center [692, 267] width 164 height 38
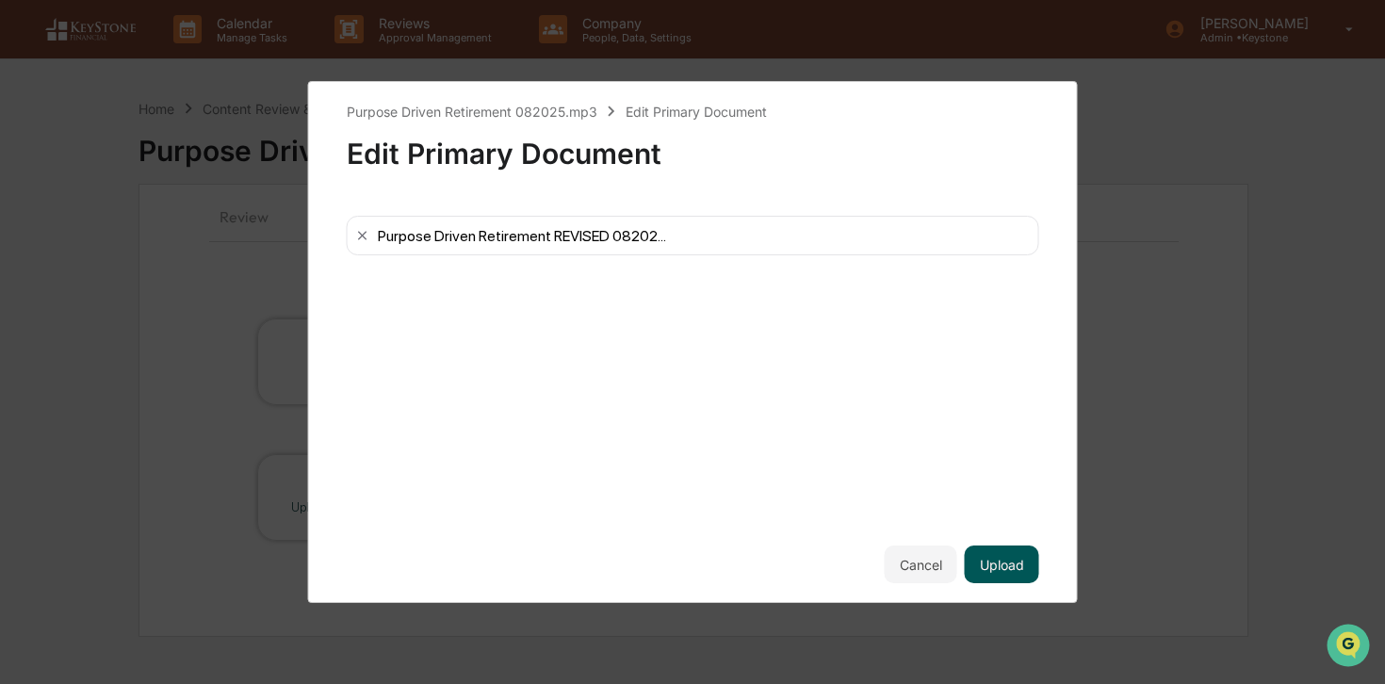
click at [991, 560] on button "Upload" at bounding box center [1002, 564] width 74 height 38
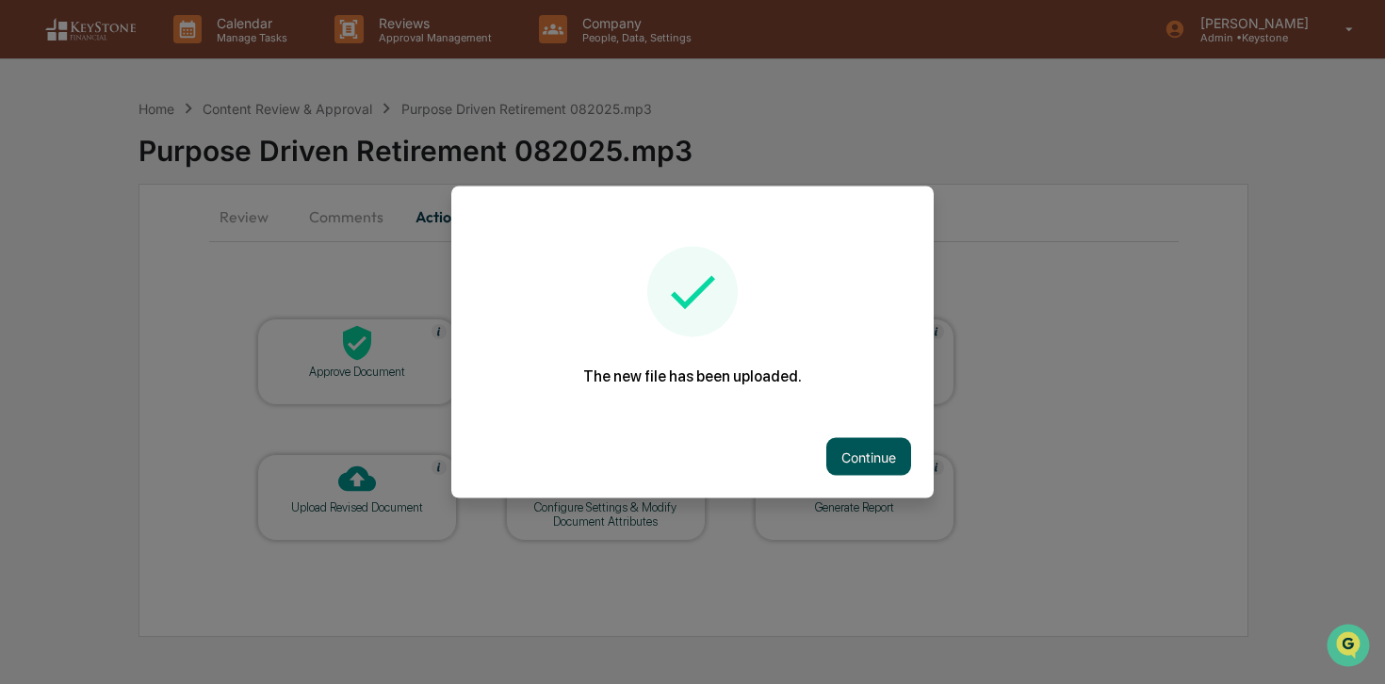
click at [856, 463] on button "Continue" at bounding box center [868, 457] width 85 height 38
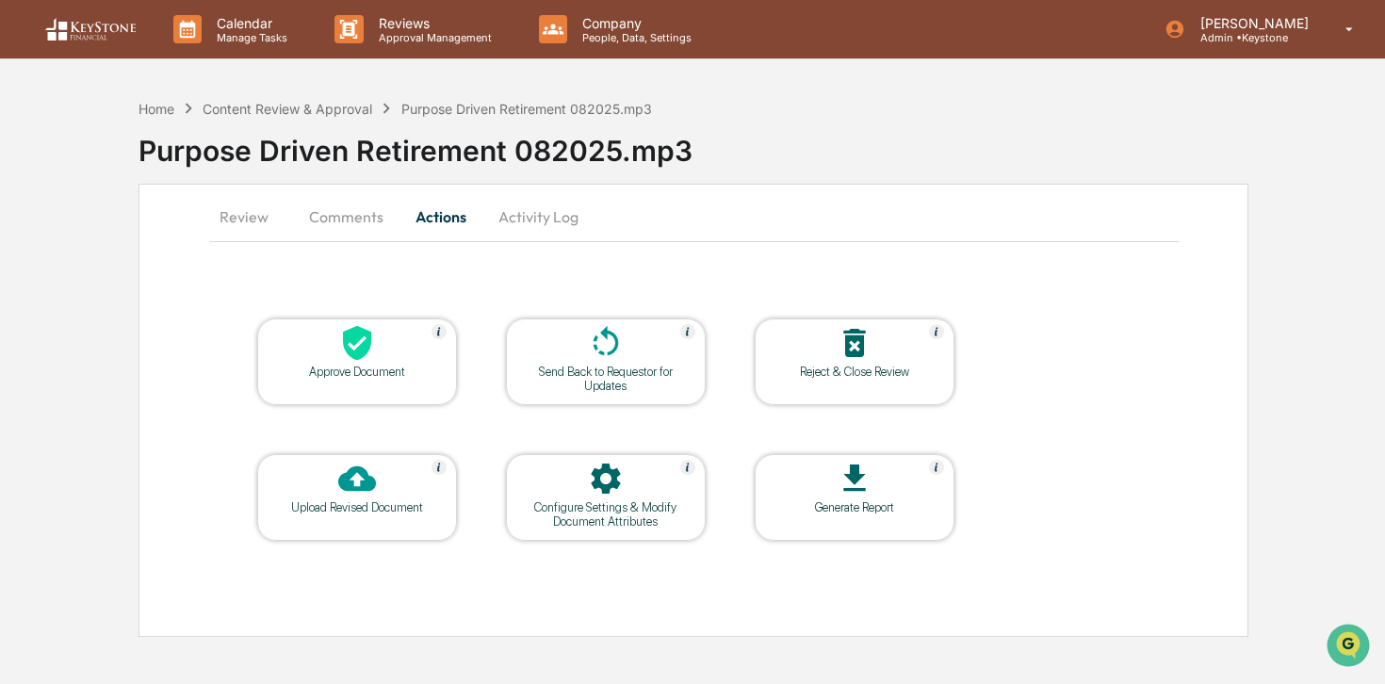
click at [248, 212] on button "Review" at bounding box center [251, 216] width 85 height 45
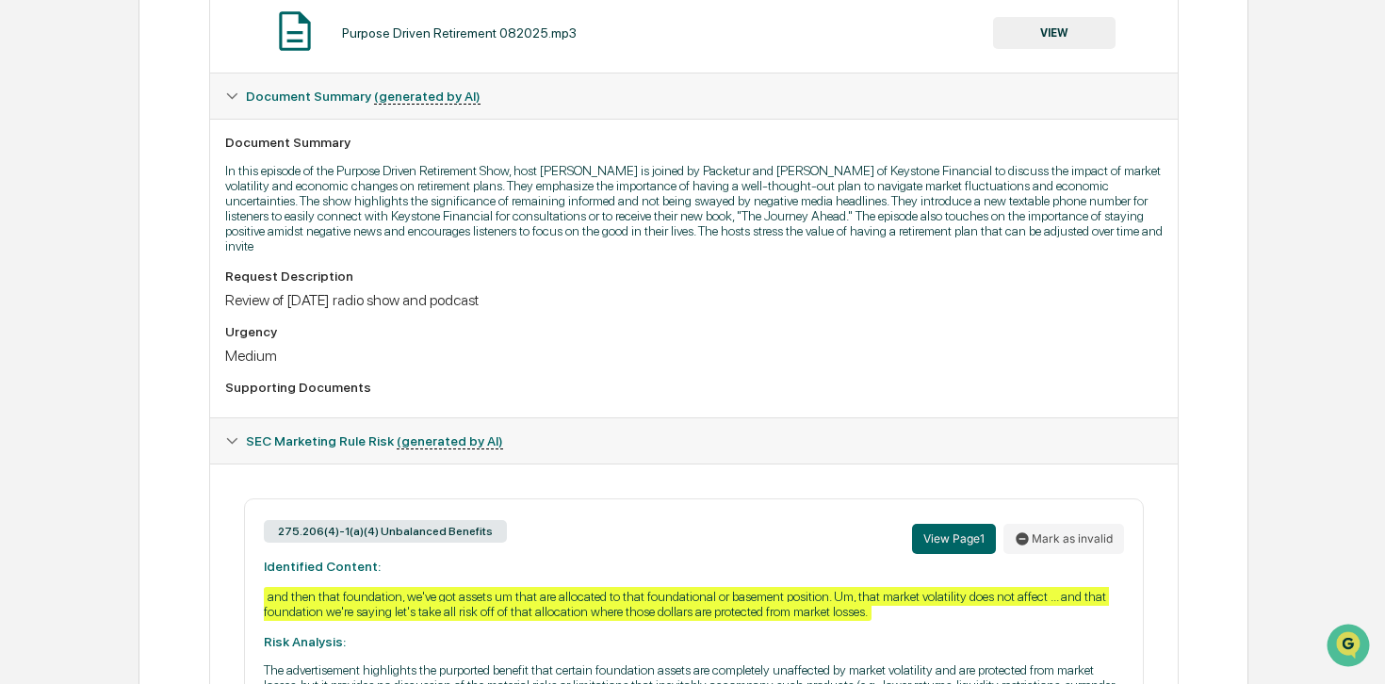
scroll to position [45, 0]
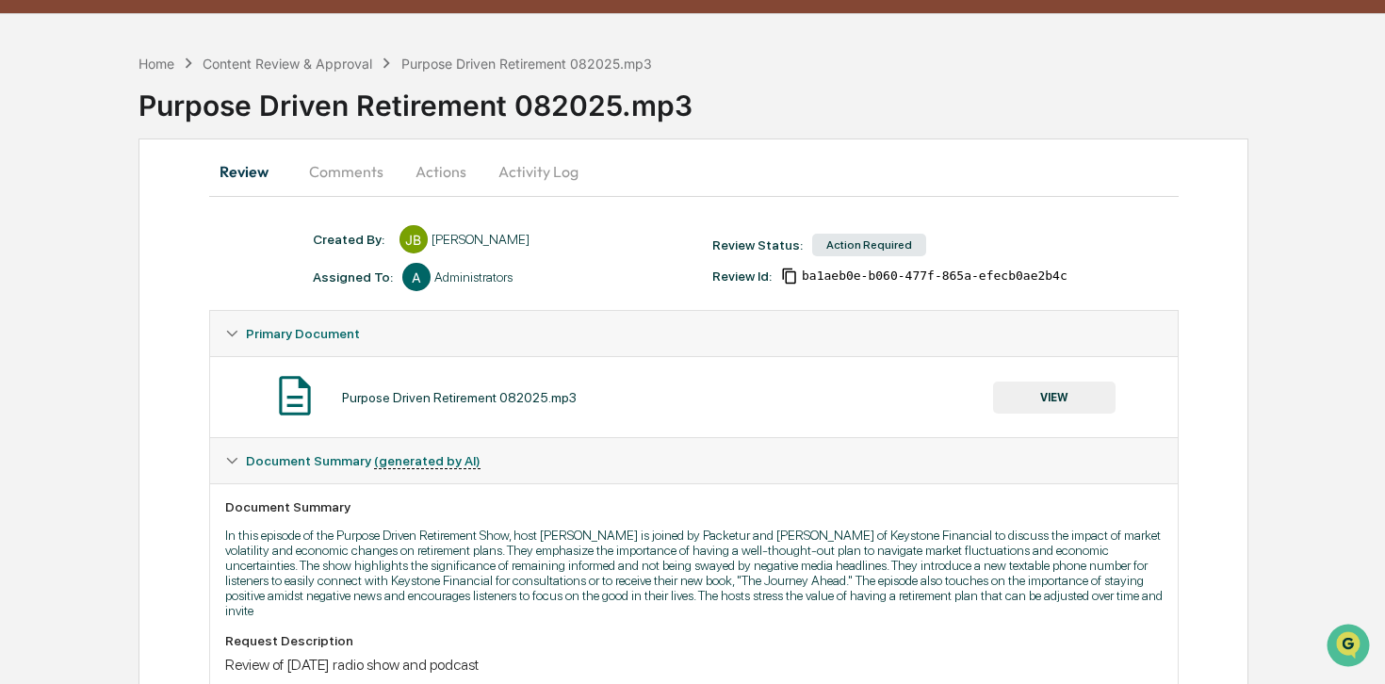
click at [343, 173] on button "Comments" at bounding box center [346, 171] width 105 height 45
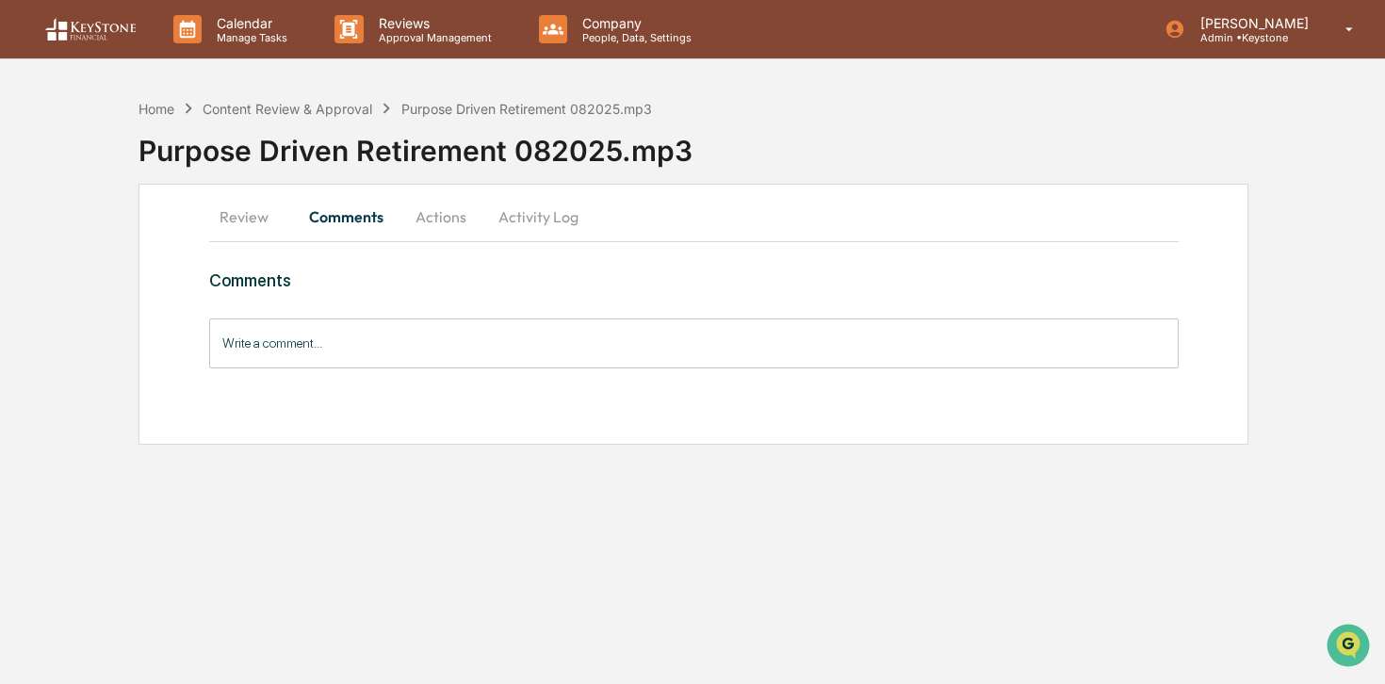
scroll to position [0, 0]
click at [440, 173] on div "Purpose Driven Retirement 082025.mp3" at bounding box center [761, 147] width 1246 height 57
click at [440, 219] on button "Actions" at bounding box center [440, 216] width 85 height 45
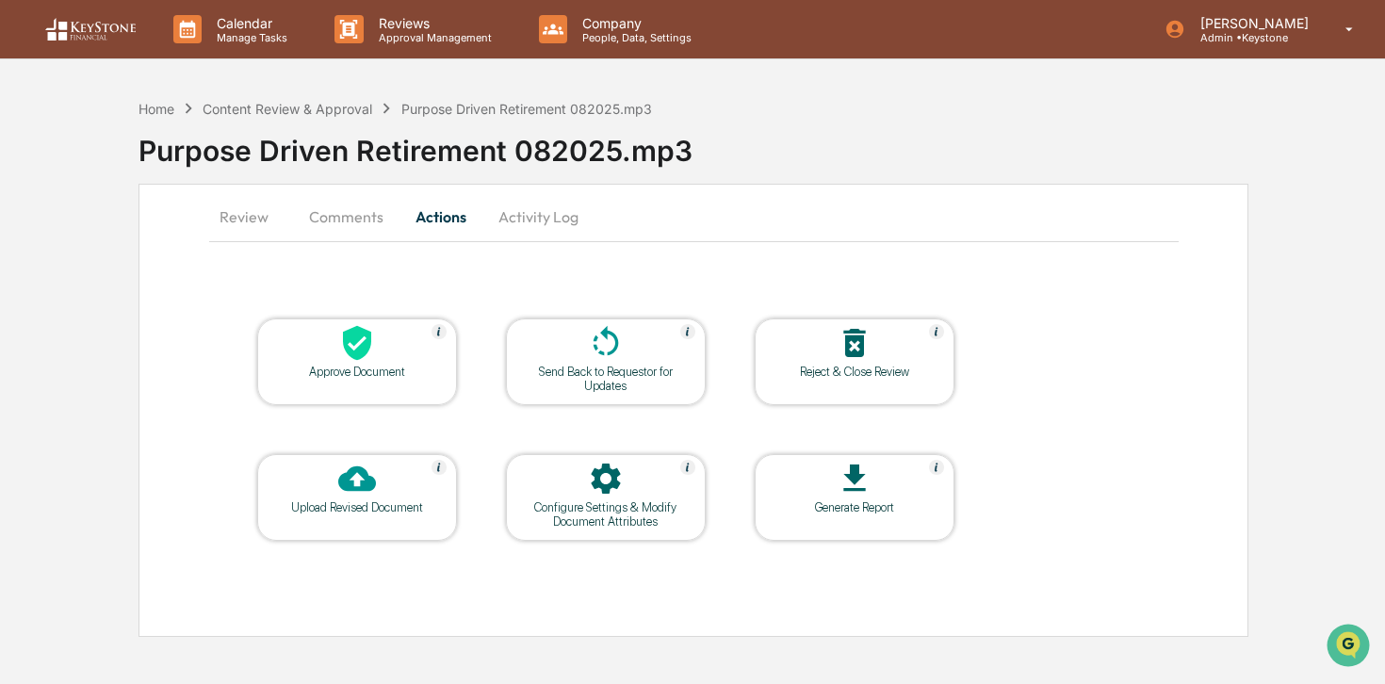
click at [381, 388] on div "Approve Document" at bounding box center [357, 361] width 200 height 87
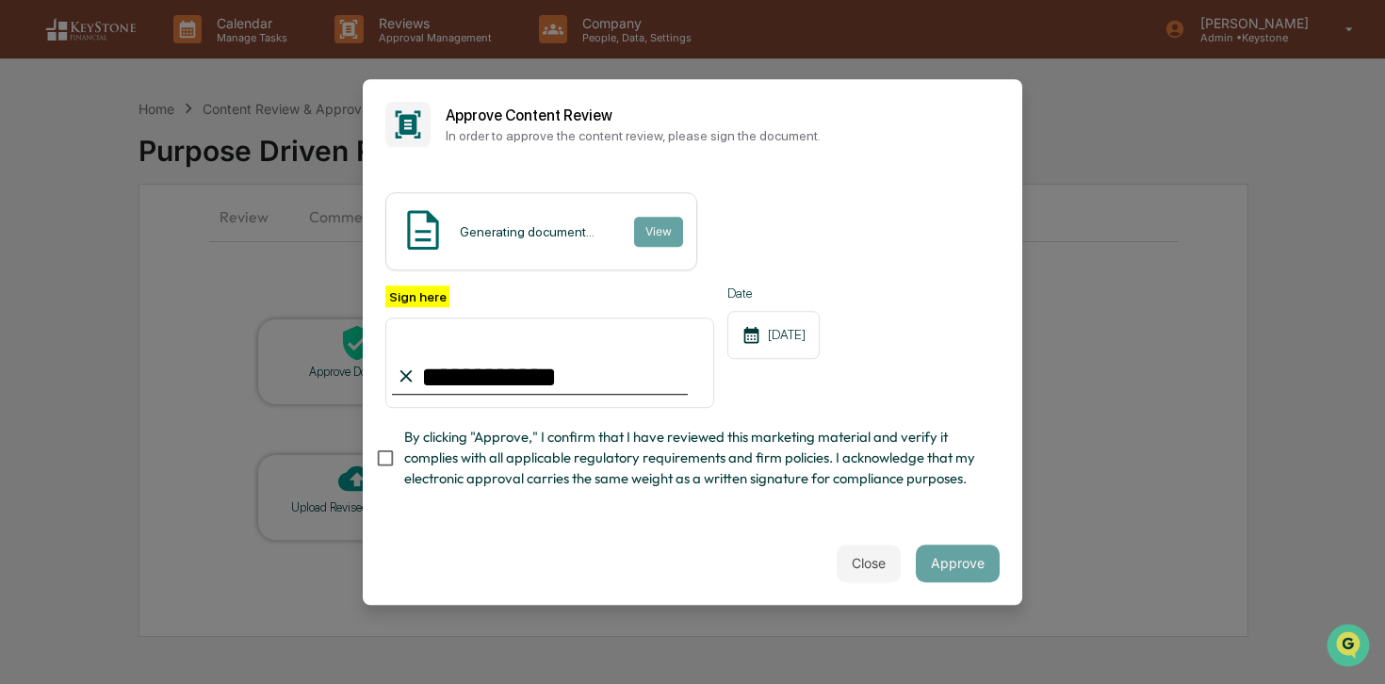
type input "**********"
click at [426, 449] on span "By clicking "Approve," I confirm that I have reviewed this marketing material a…" at bounding box center [694, 458] width 580 height 63
click at [974, 544] on button "Approve" at bounding box center [958, 563] width 84 height 38
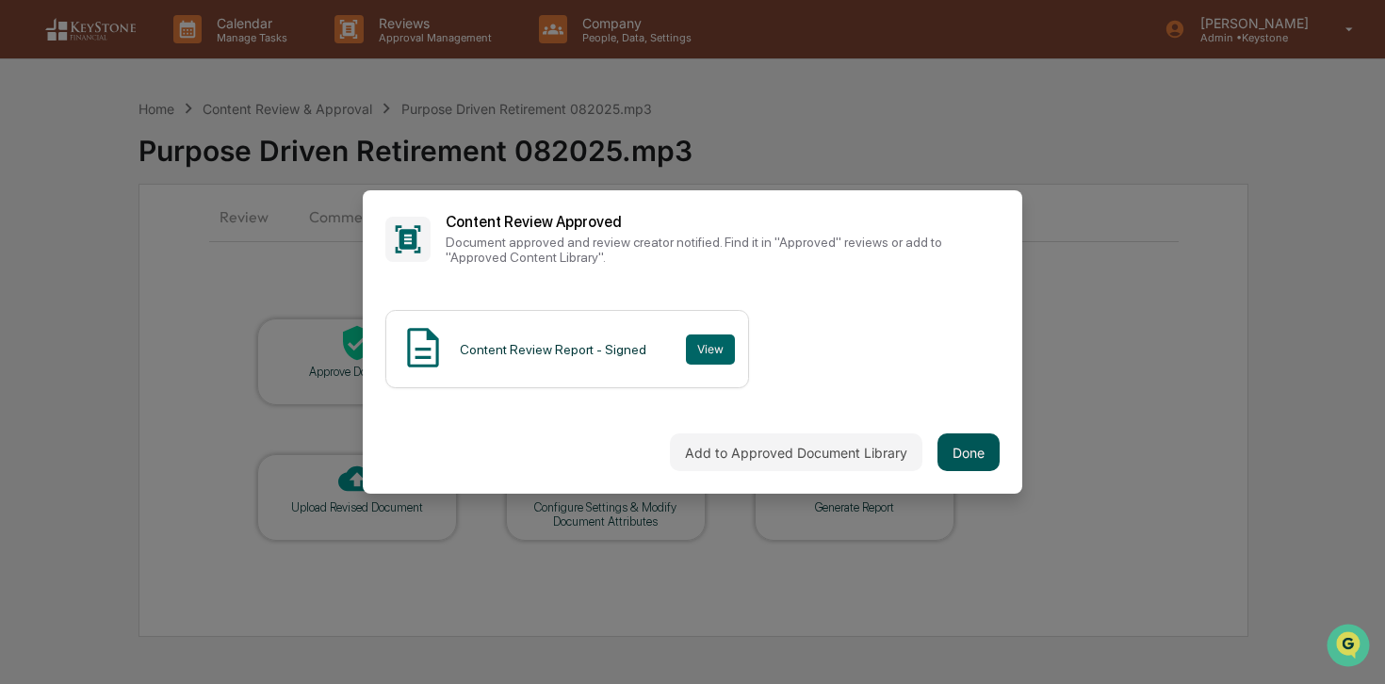
click at [984, 446] on button "Done" at bounding box center [968, 452] width 62 height 38
